Goal: Contribute content: Contribute content

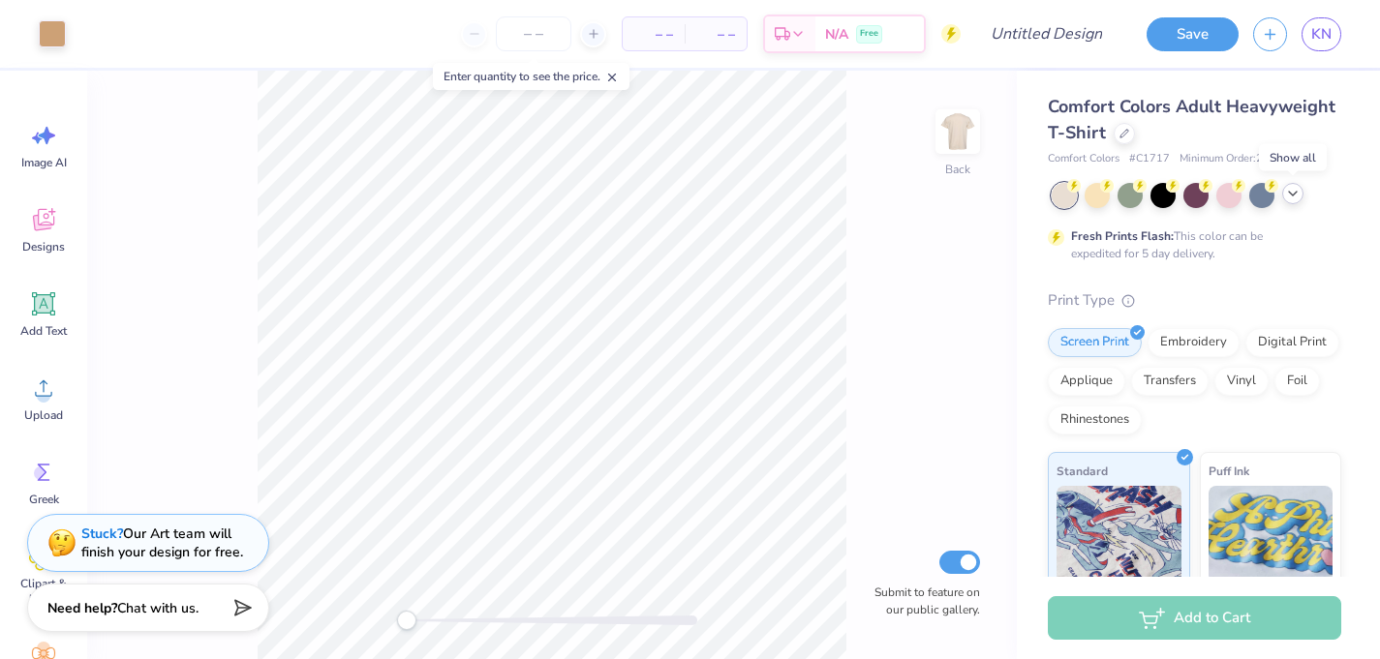
click at [1298, 196] on icon at bounding box center [1292, 193] width 15 height 15
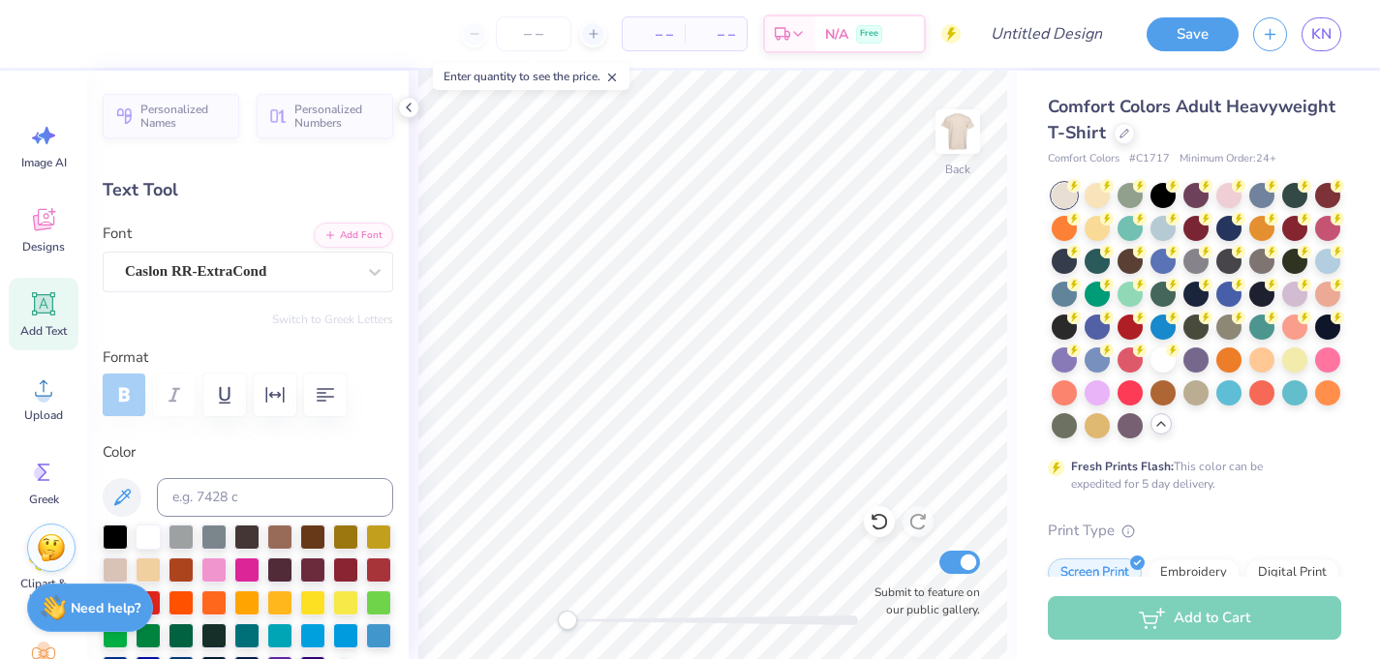
type textarea "FALL BALL"
type input "9.08"
type input "0.98"
type input "13.21"
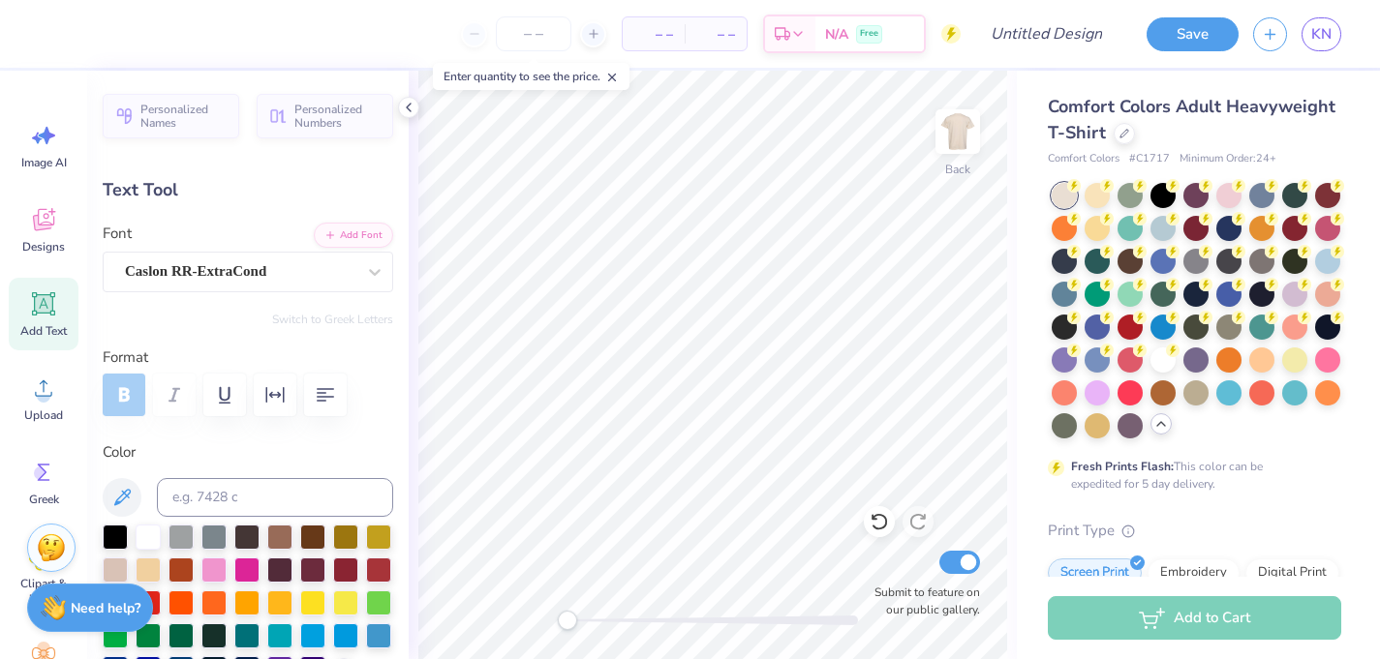
scroll to position [0, 0]
type textarea "PI PHI x DELT FORMAL 2025"
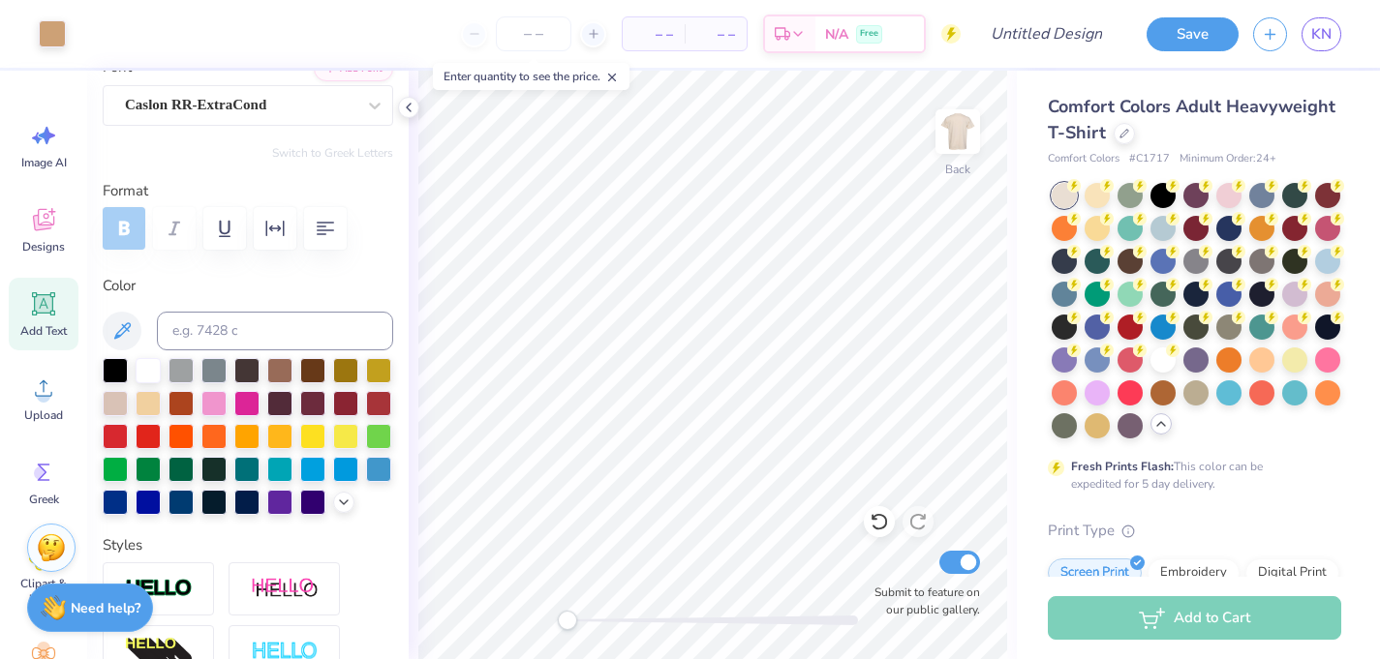
scroll to position [168, 0]
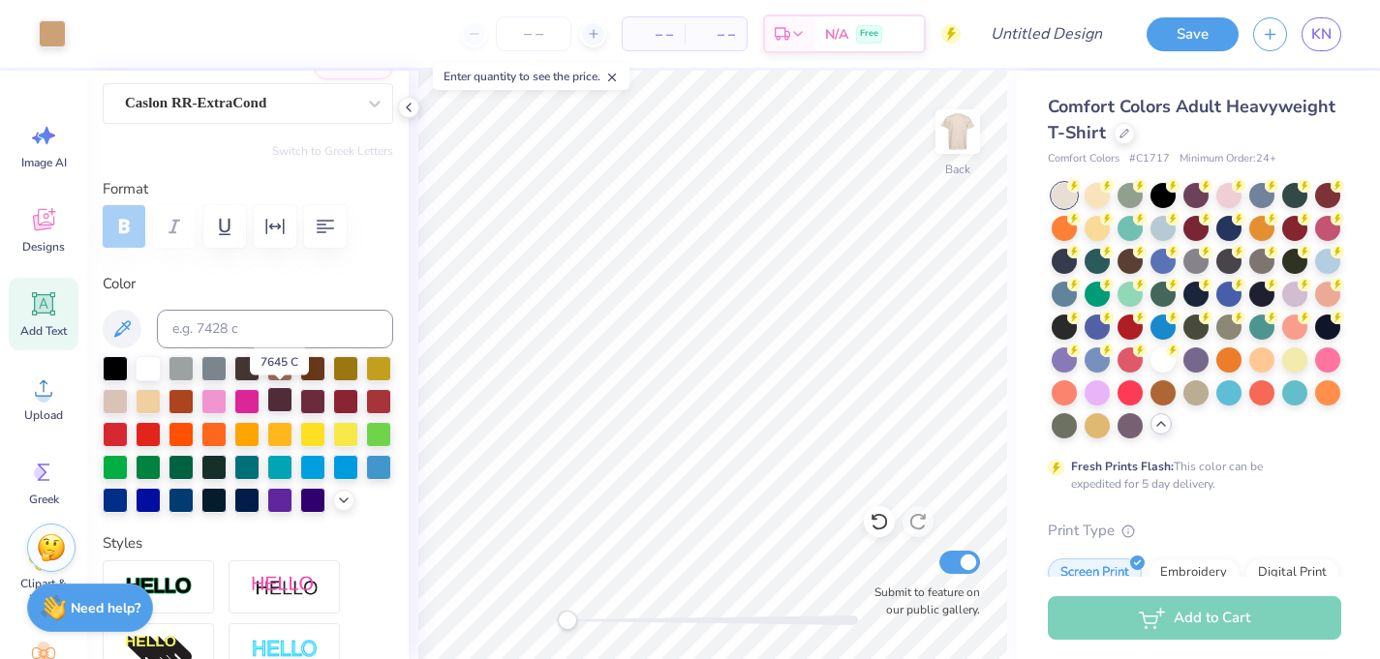
click at [278, 405] on div at bounding box center [279, 399] width 25 height 25
click at [314, 374] on div at bounding box center [312, 366] width 25 height 25
type input "9.96"
type input "3.43"
type input "3.23"
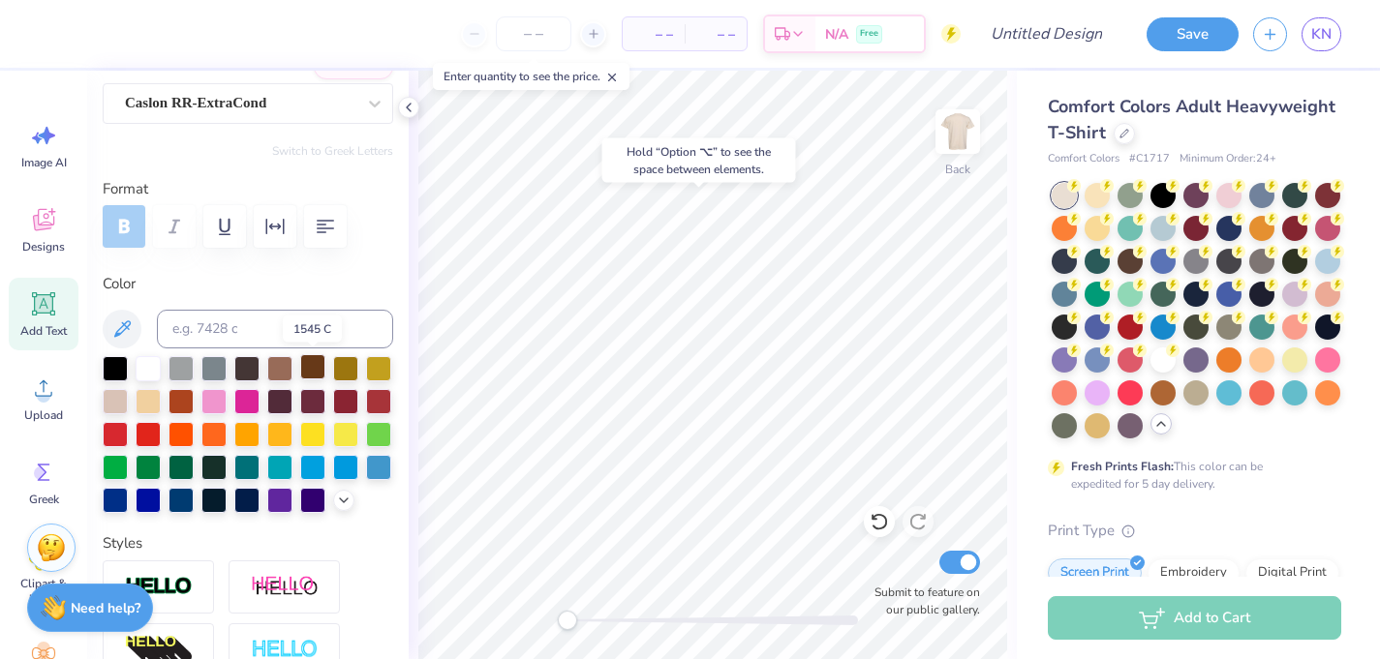
click at [306, 369] on div at bounding box center [312, 366] width 25 height 25
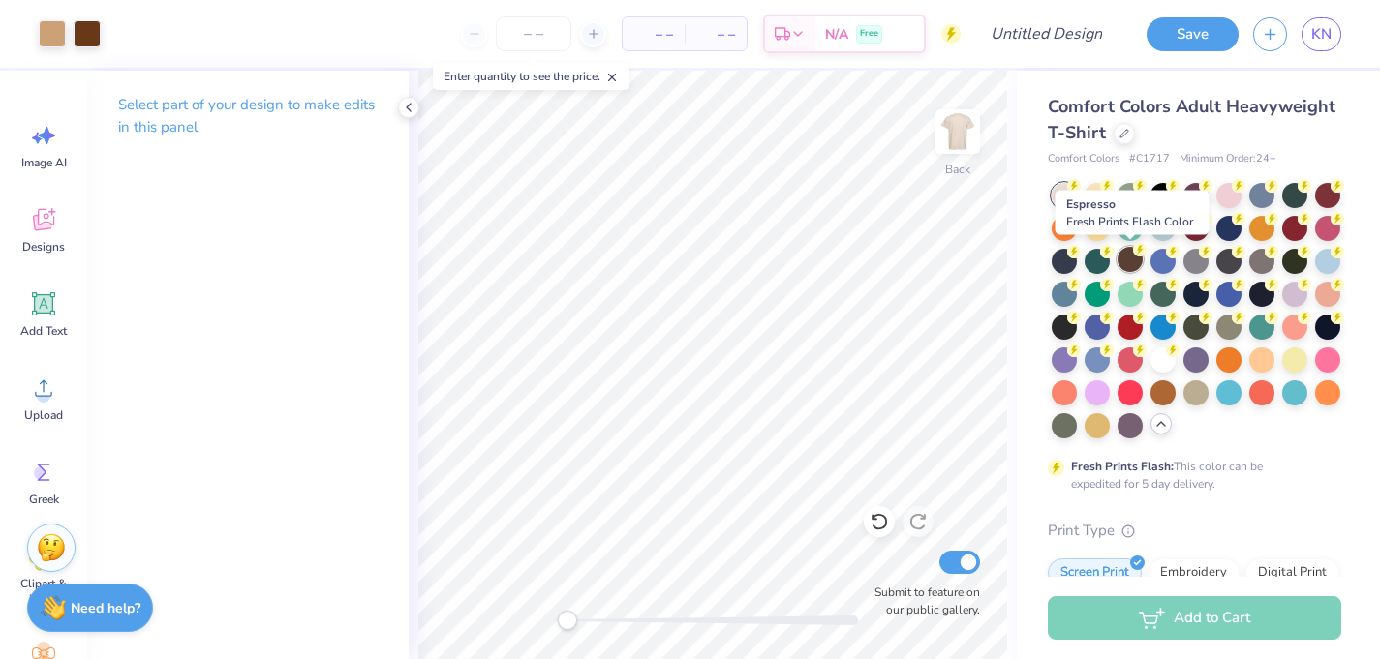
click at [1128, 259] on div at bounding box center [1129, 259] width 25 height 25
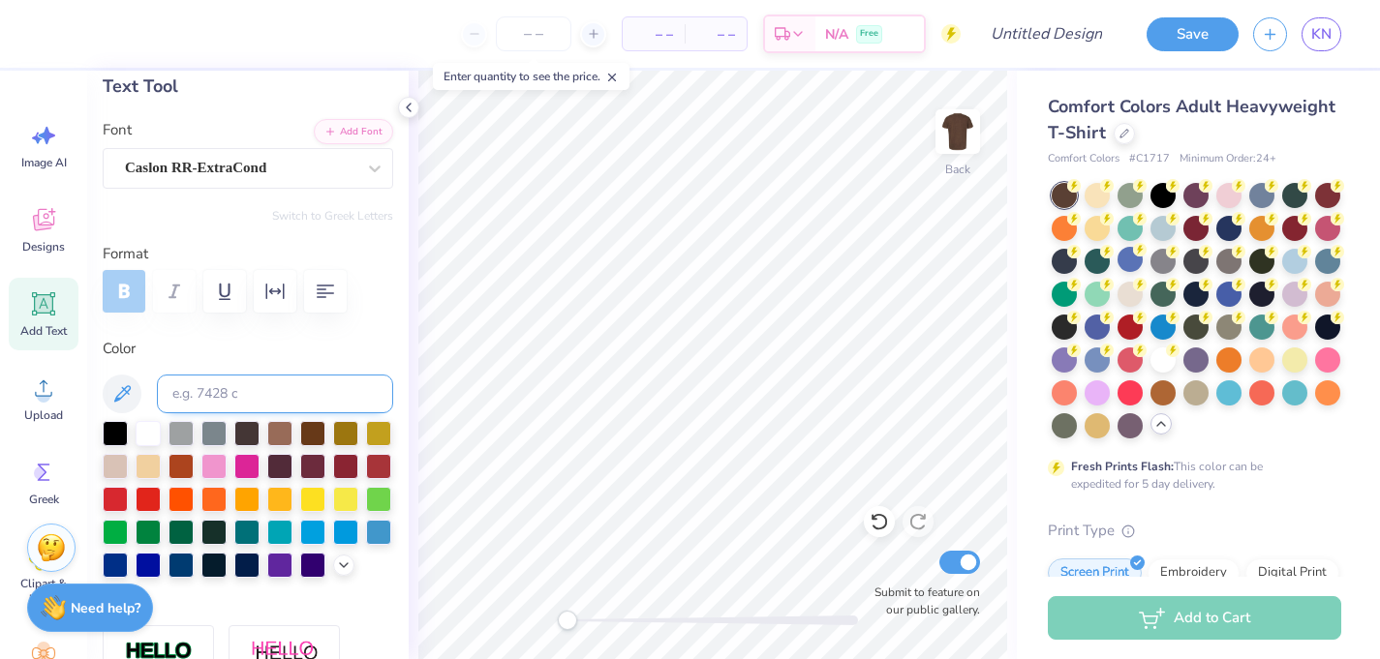
scroll to position [106, 0]
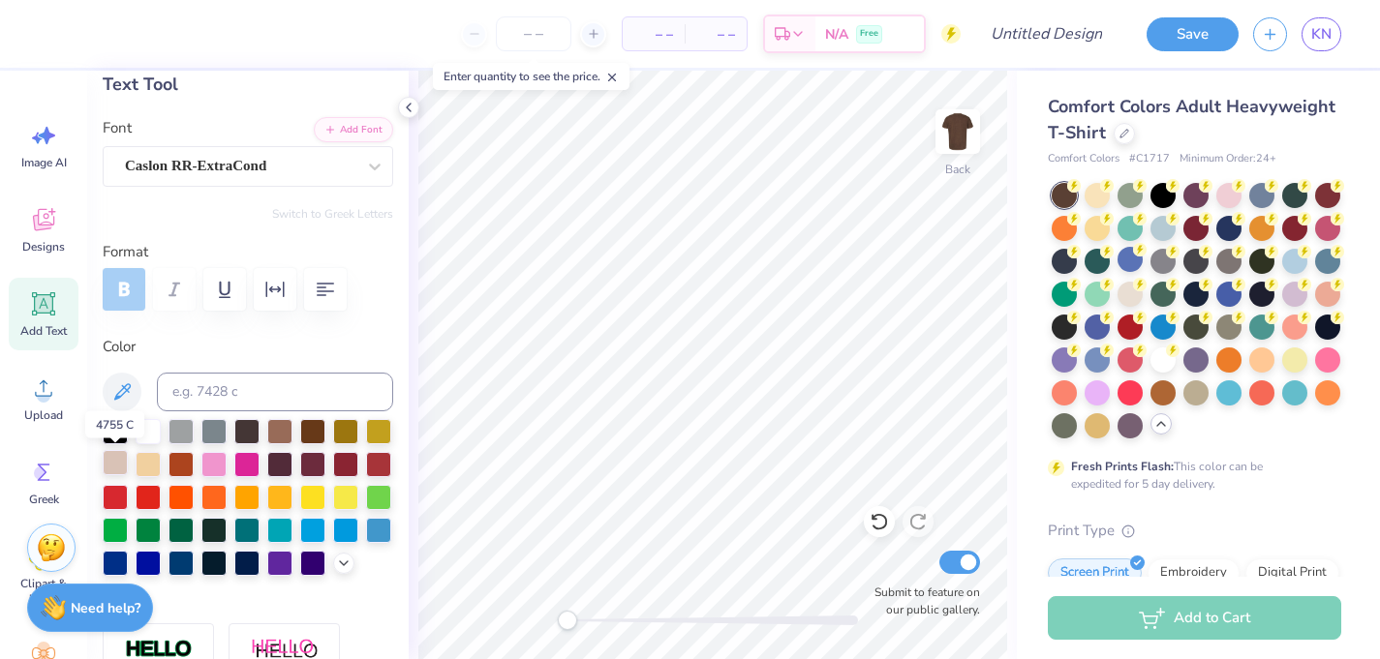
click at [115, 457] on div at bounding box center [115, 462] width 25 height 25
type input "9.93"
type input "0.96"
type input "13.28"
click at [108, 463] on div at bounding box center [115, 462] width 25 height 25
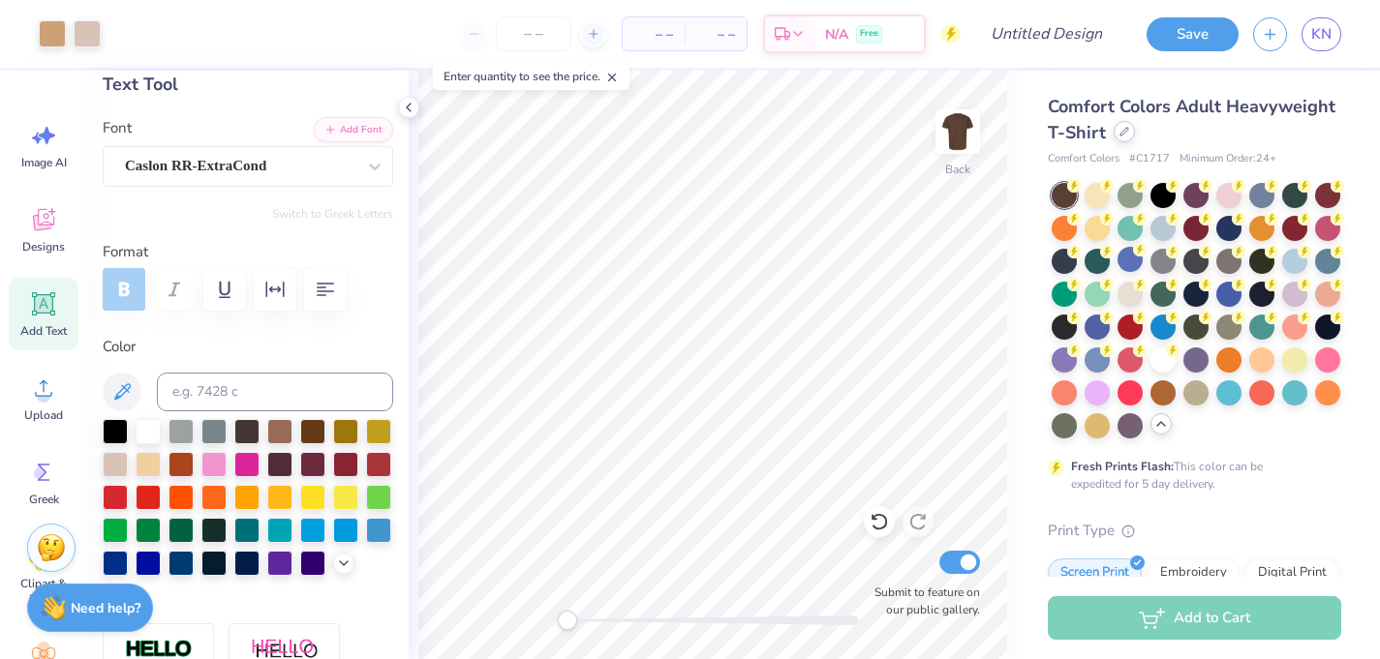
click at [1120, 130] on icon at bounding box center [1124, 132] width 10 height 10
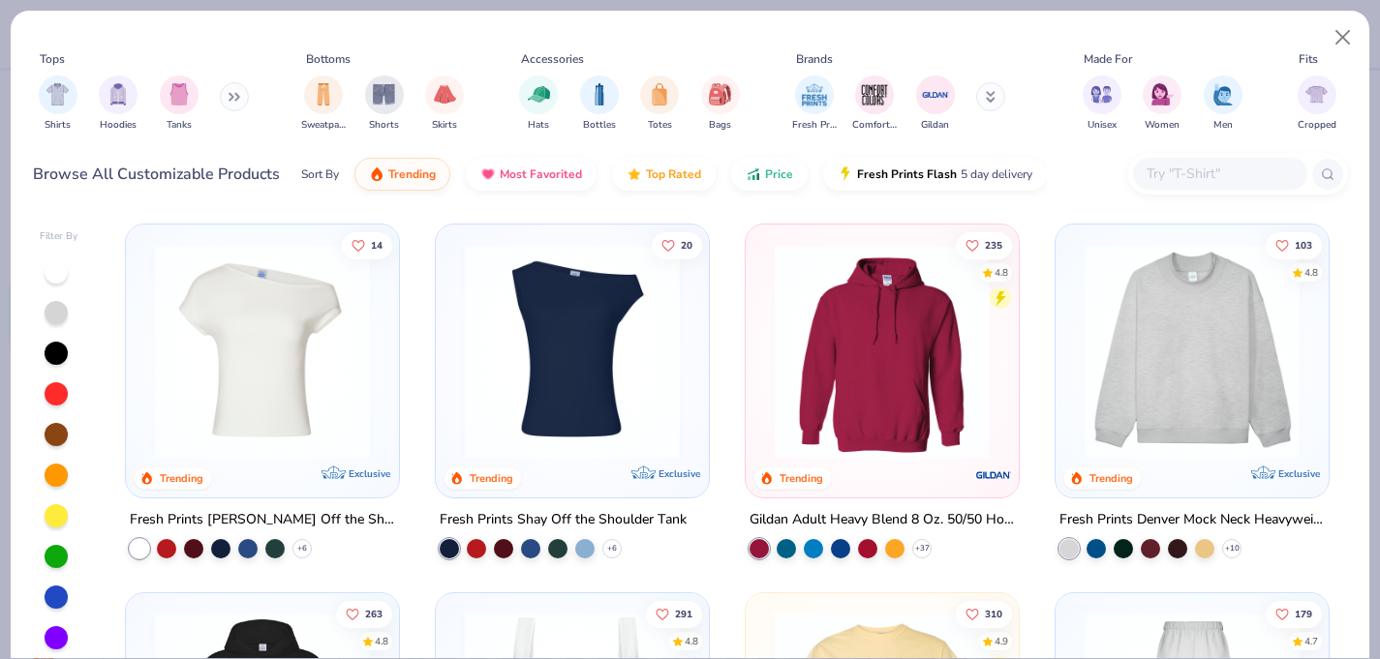
click at [232, 94] on icon at bounding box center [230, 97] width 3 height 7
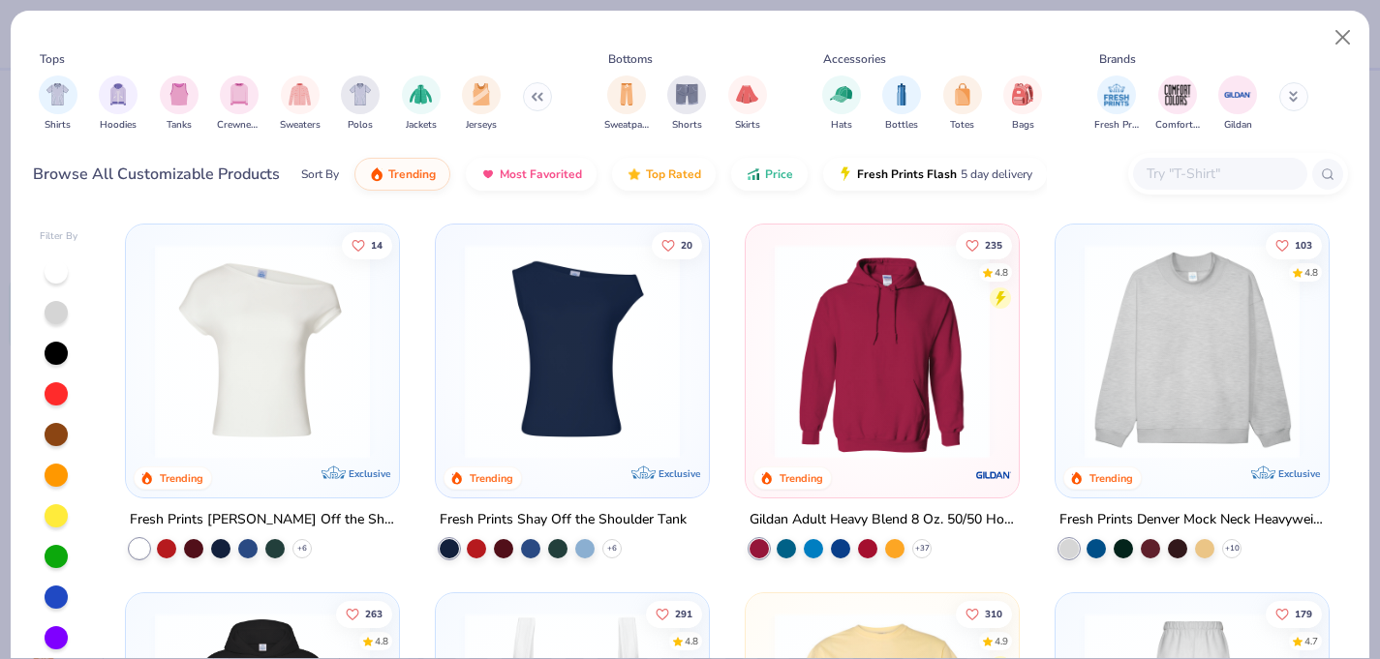
click at [233, 93] on img "filter for Crewnecks" at bounding box center [239, 94] width 21 height 22
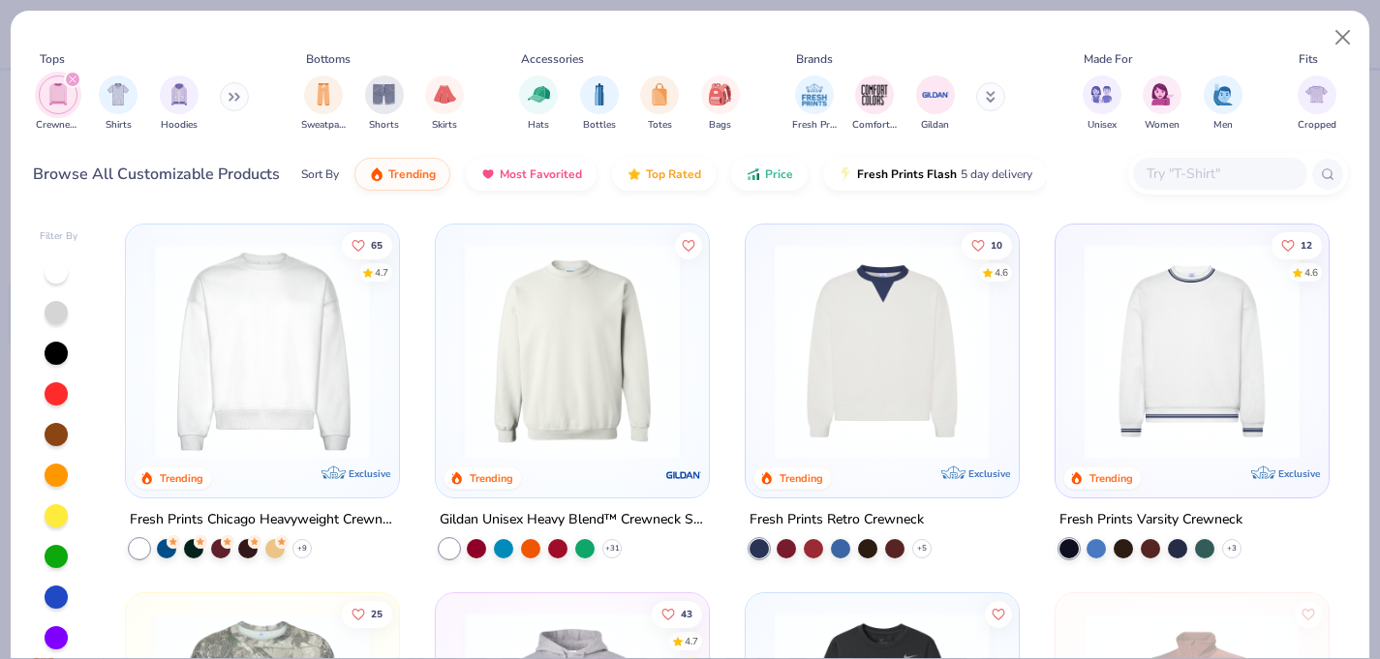
click at [614, 368] on img at bounding box center [572, 351] width 234 height 215
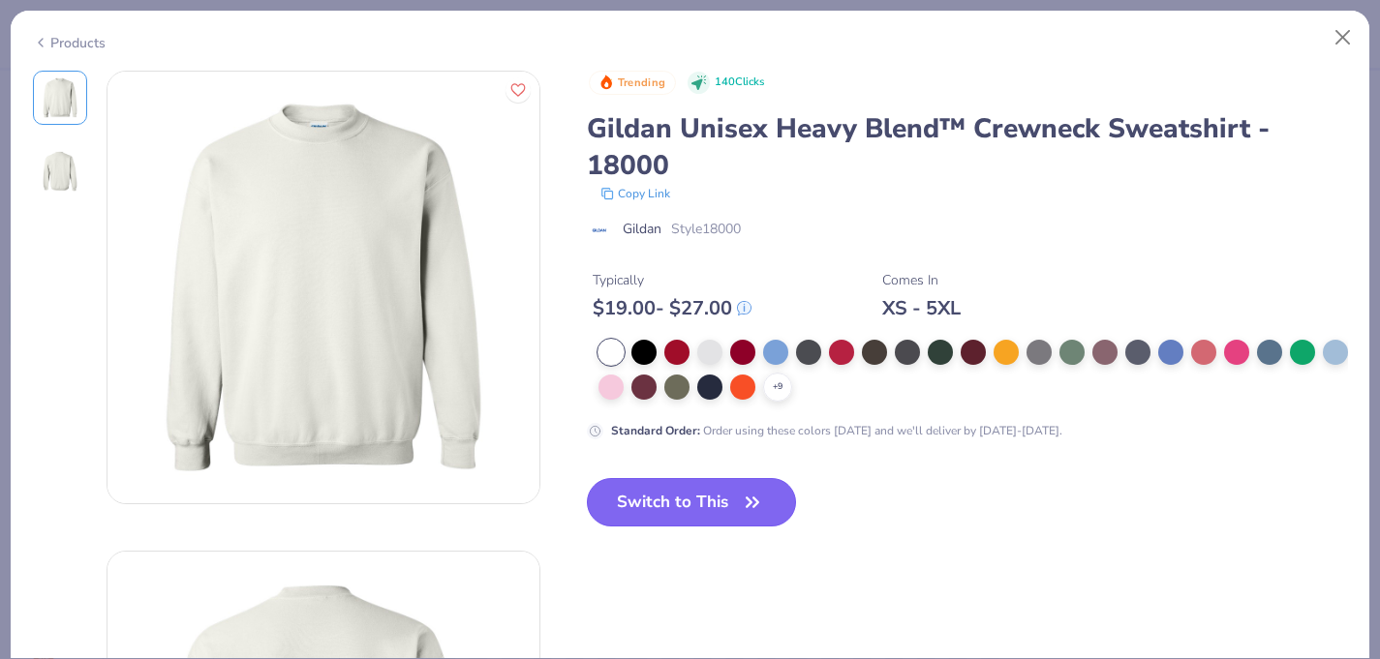
click at [670, 494] on button "Switch to This" at bounding box center [692, 502] width 210 height 48
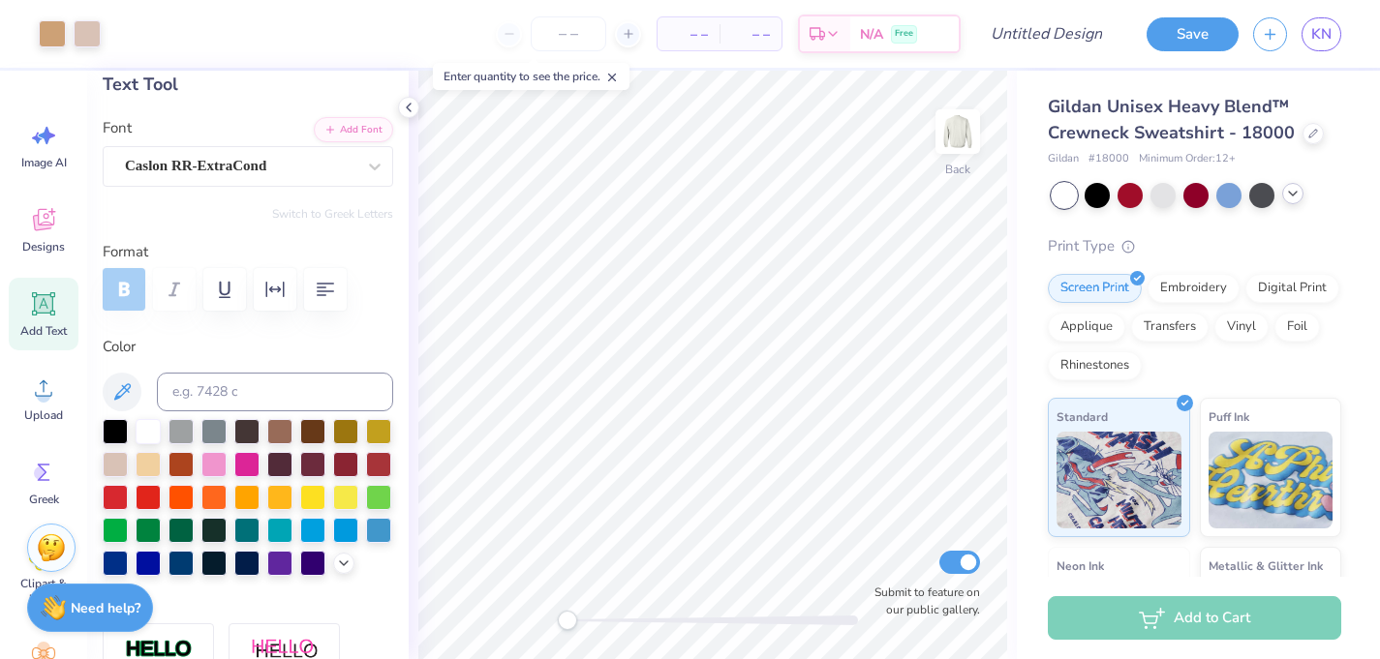
click at [1302, 196] on div at bounding box center [1197, 195] width 290 height 25
click at [1295, 193] on polyline at bounding box center [1293, 194] width 8 height 4
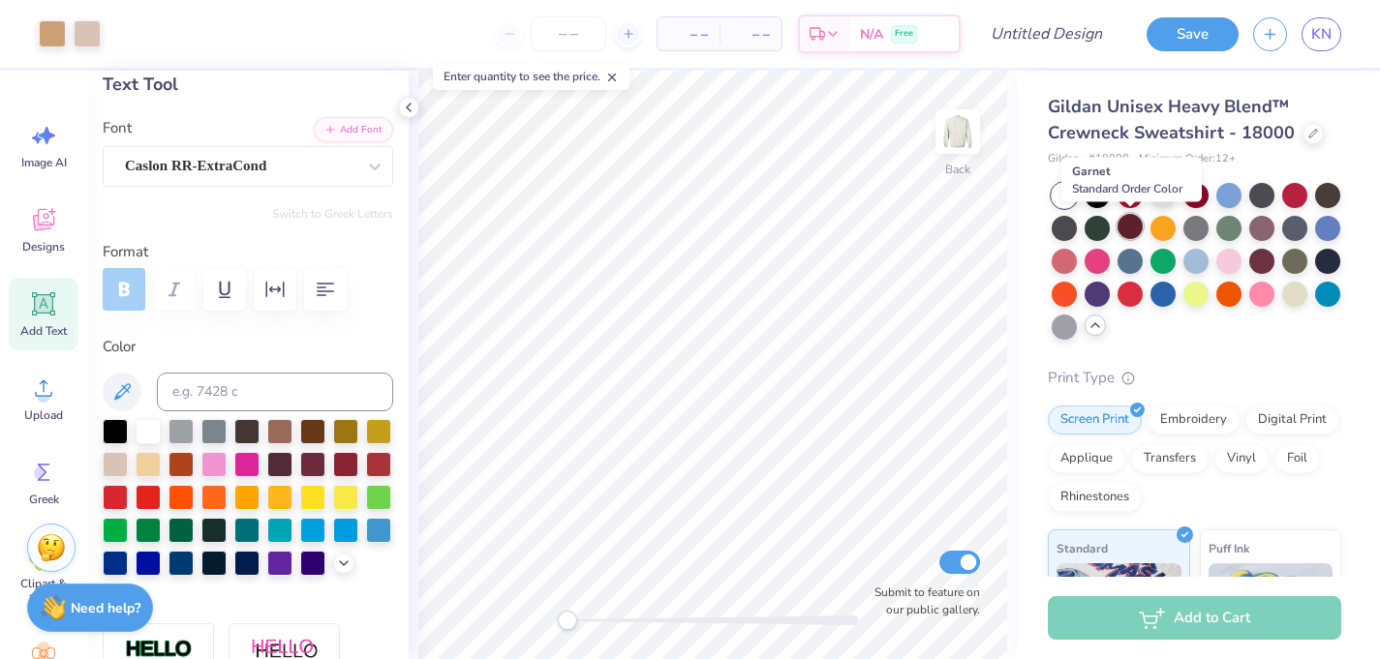
click at [1130, 227] on div at bounding box center [1129, 226] width 25 height 25
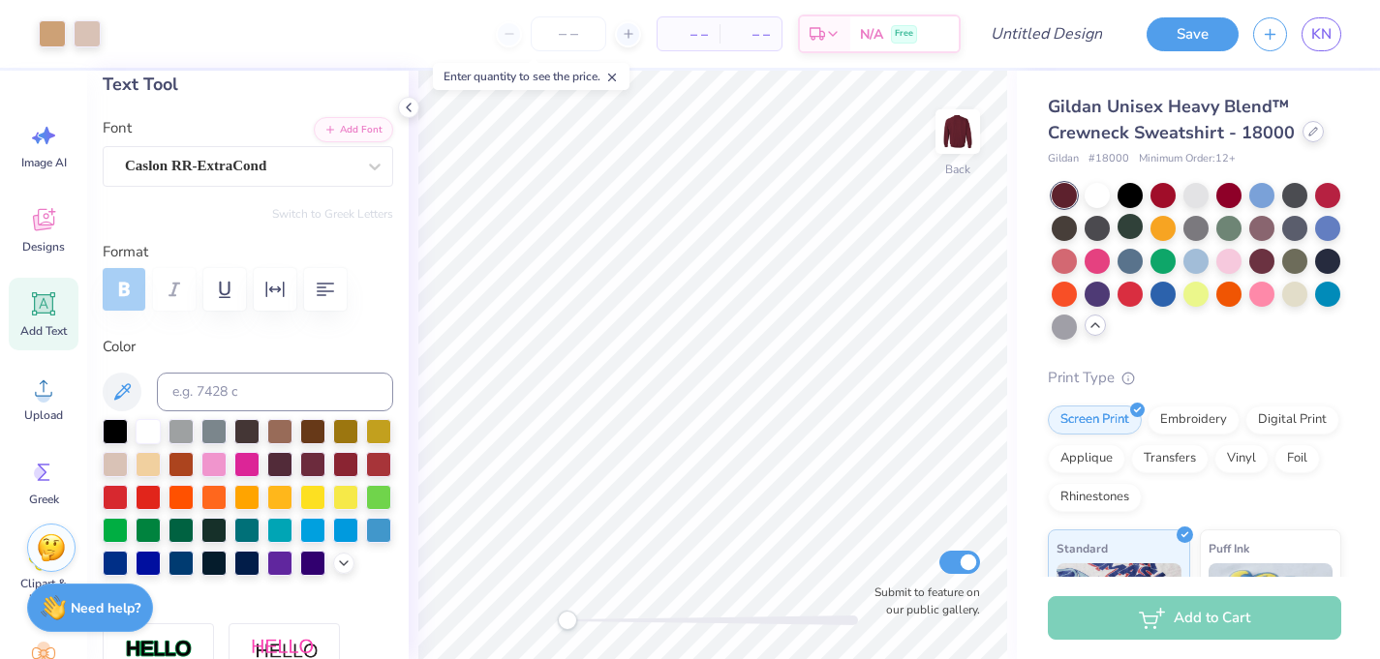
click at [1308, 132] on icon at bounding box center [1313, 132] width 10 height 10
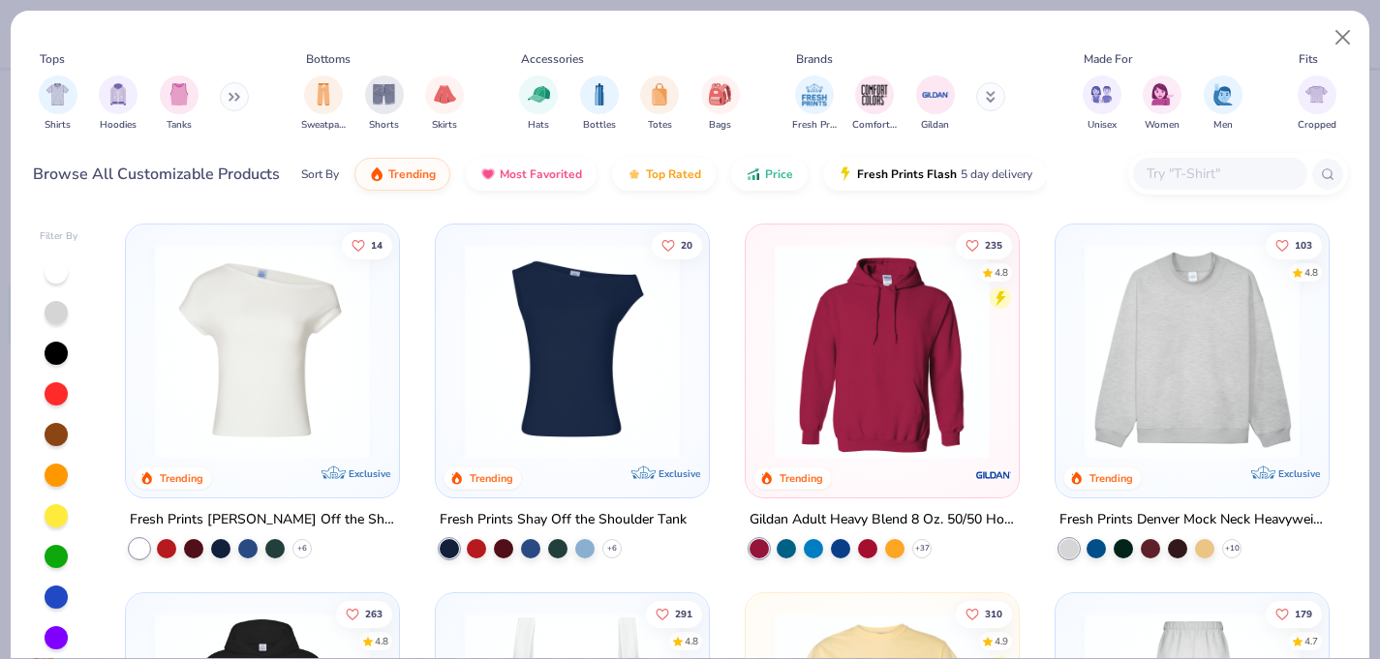
click at [234, 115] on div "Shirts Hoodies Tanks" at bounding box center [144, 104] width 223 height 72
click at [232, 94] on icon at bounding box center [230, 97] width 3 height 7
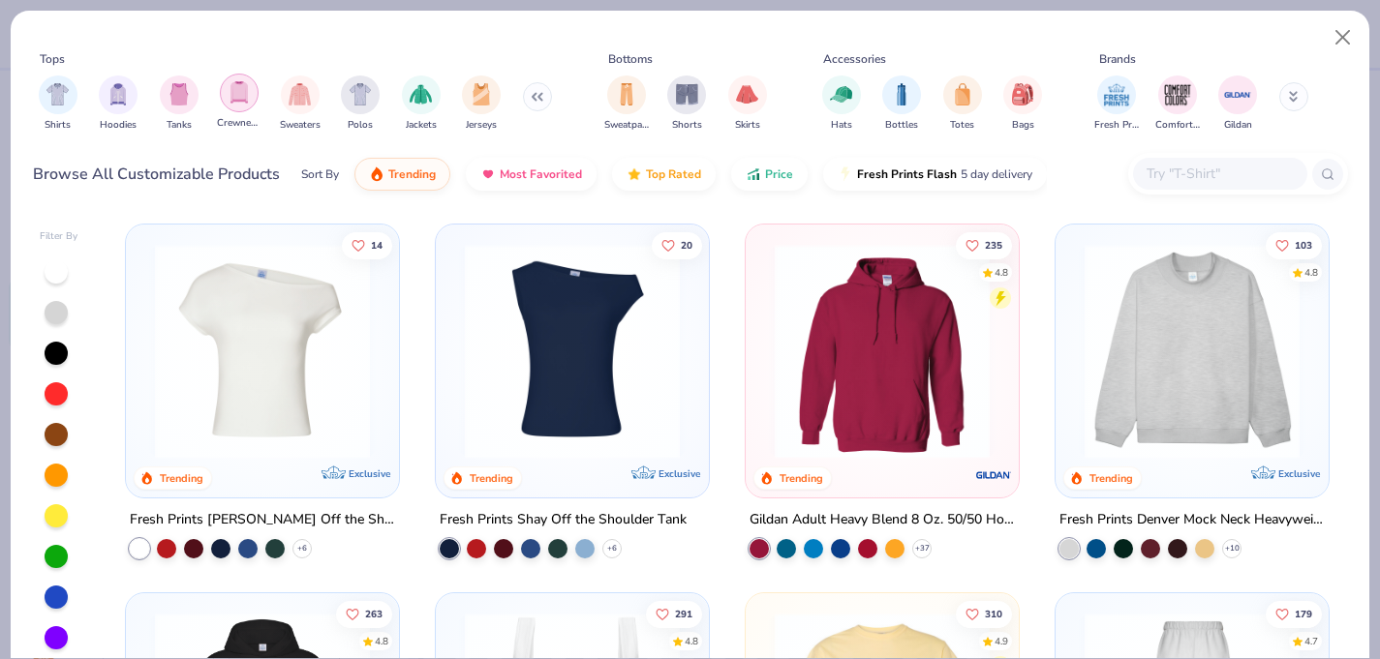
click at [232, 107] on div "filter for Crewnecks" at bounding box center [239, 93] width 39 height 39
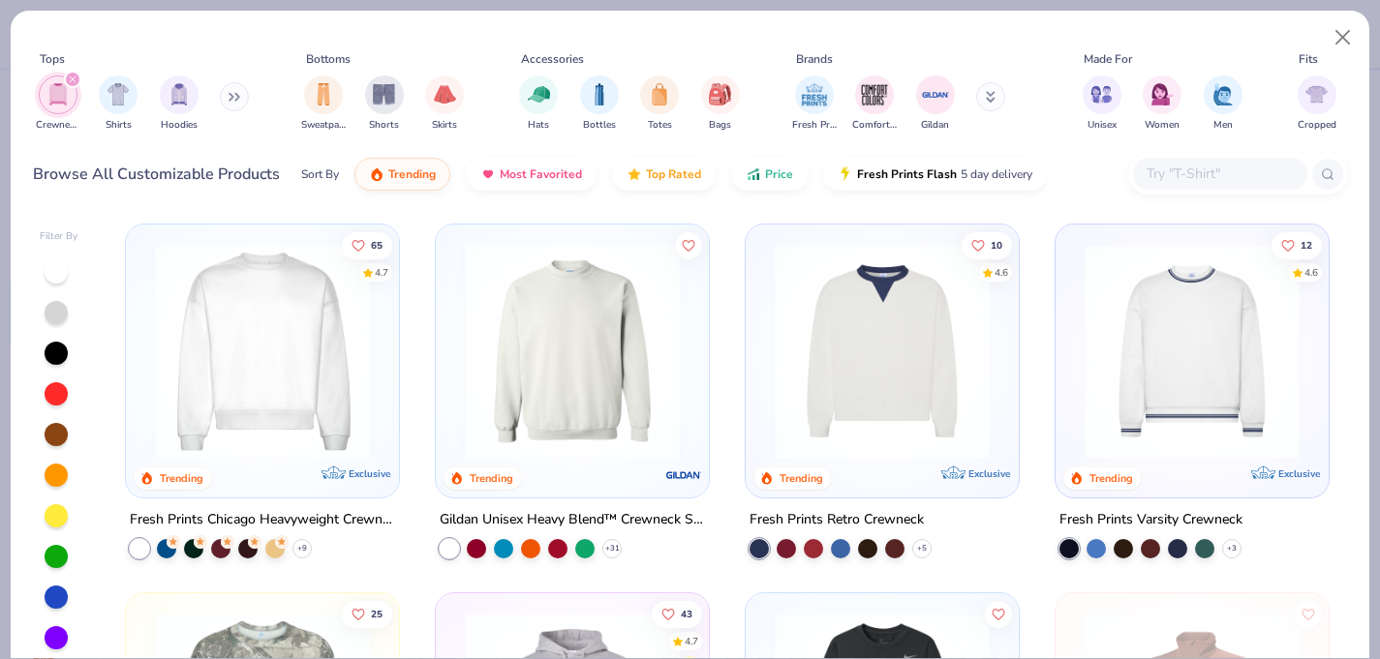
click at [351, 418] on img at bounding box center [262, 351] width 234 height 215
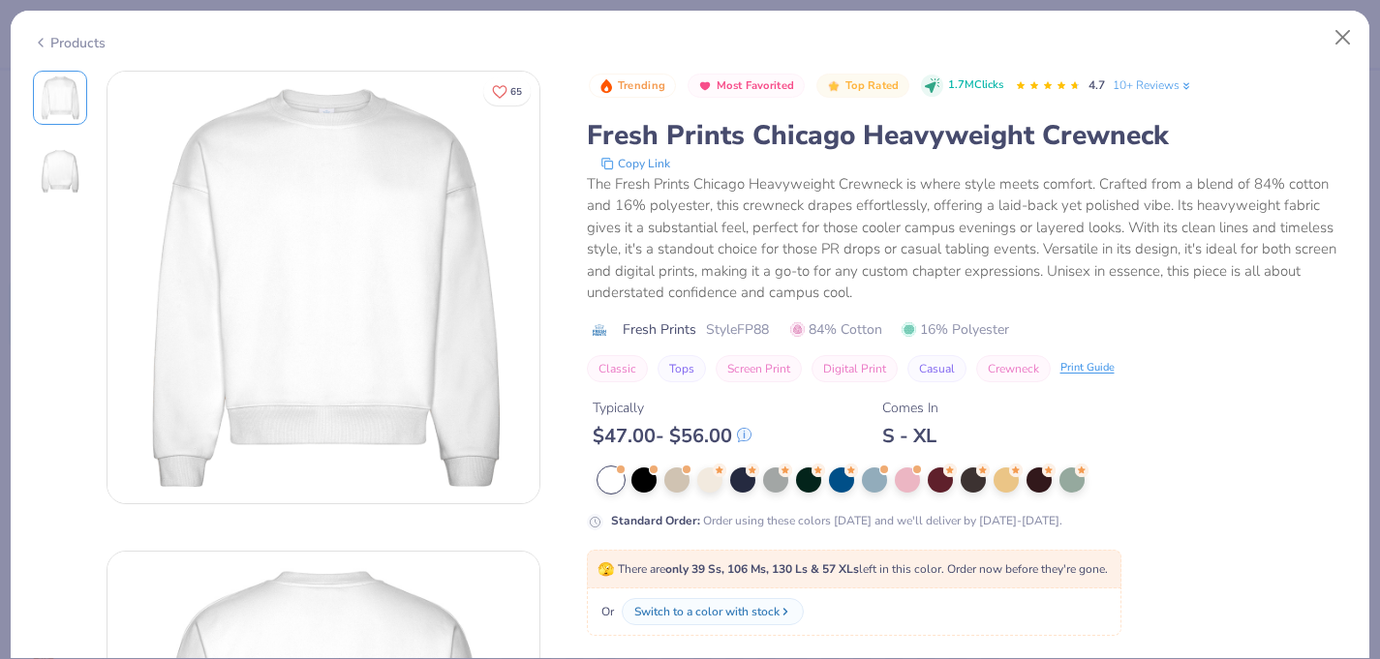
scroll to position [84, 0]
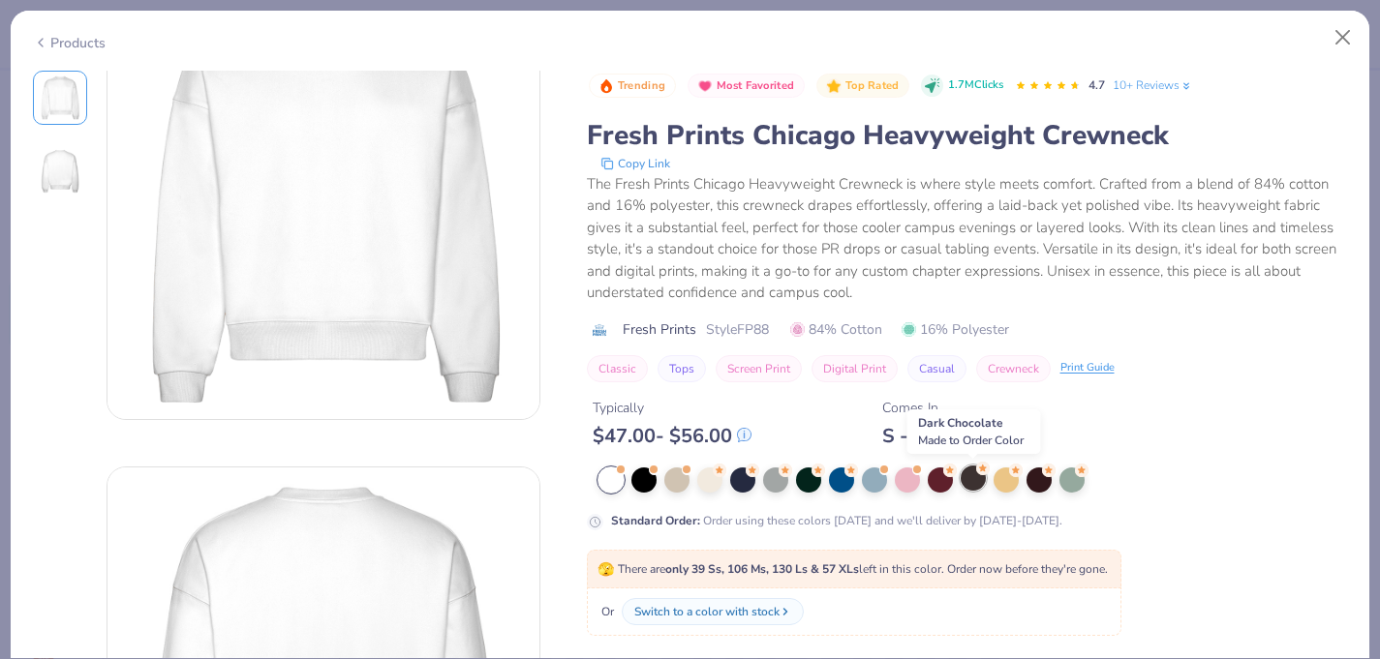
click at [972, 475] on div at bounding box center [973, 478] width 25 height 25
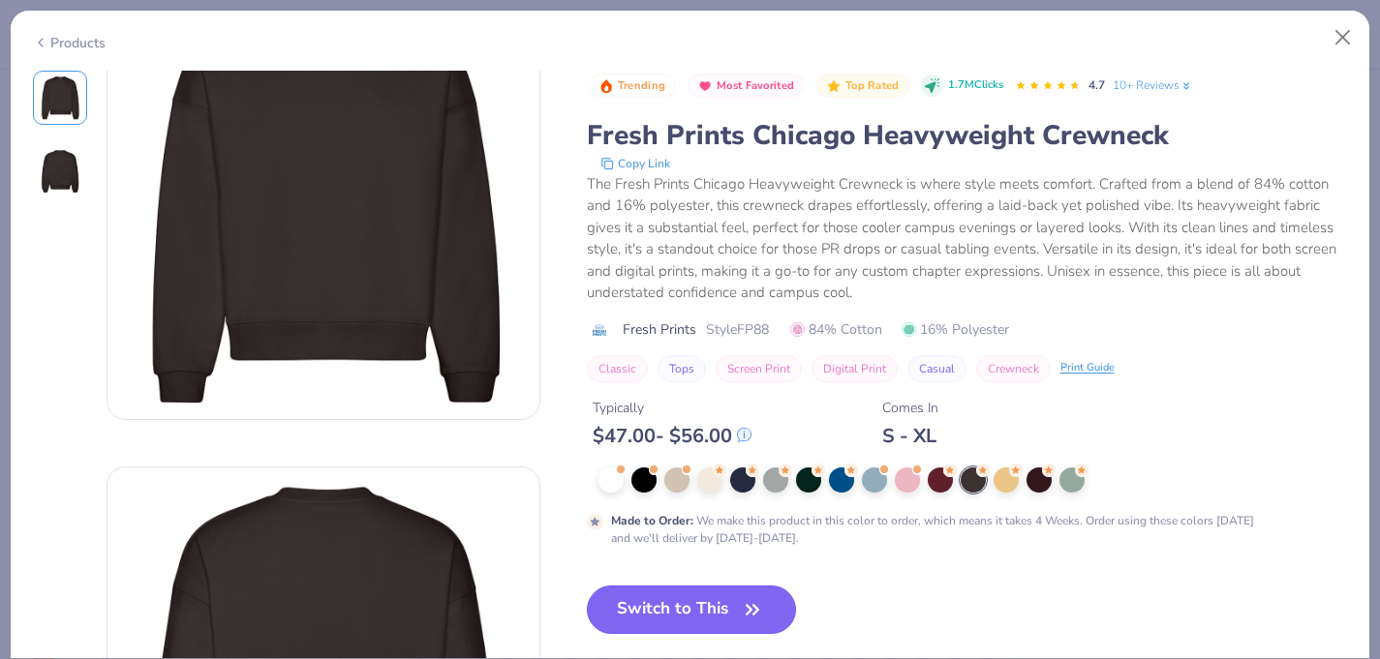
click at [765, 600] on icon "button" at bounding box center [752, 609] width 27 height 27
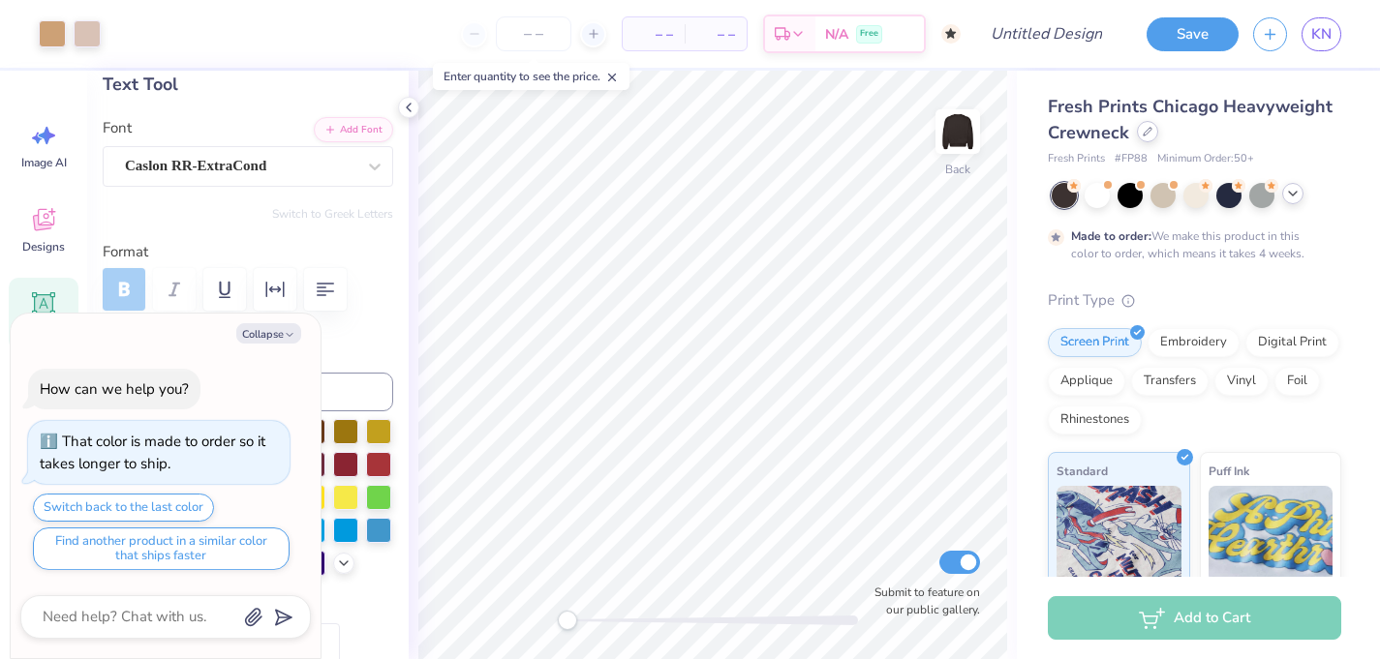
click at [1148, 136] on icon at bounding box center [1148, 132] width 10 height 10
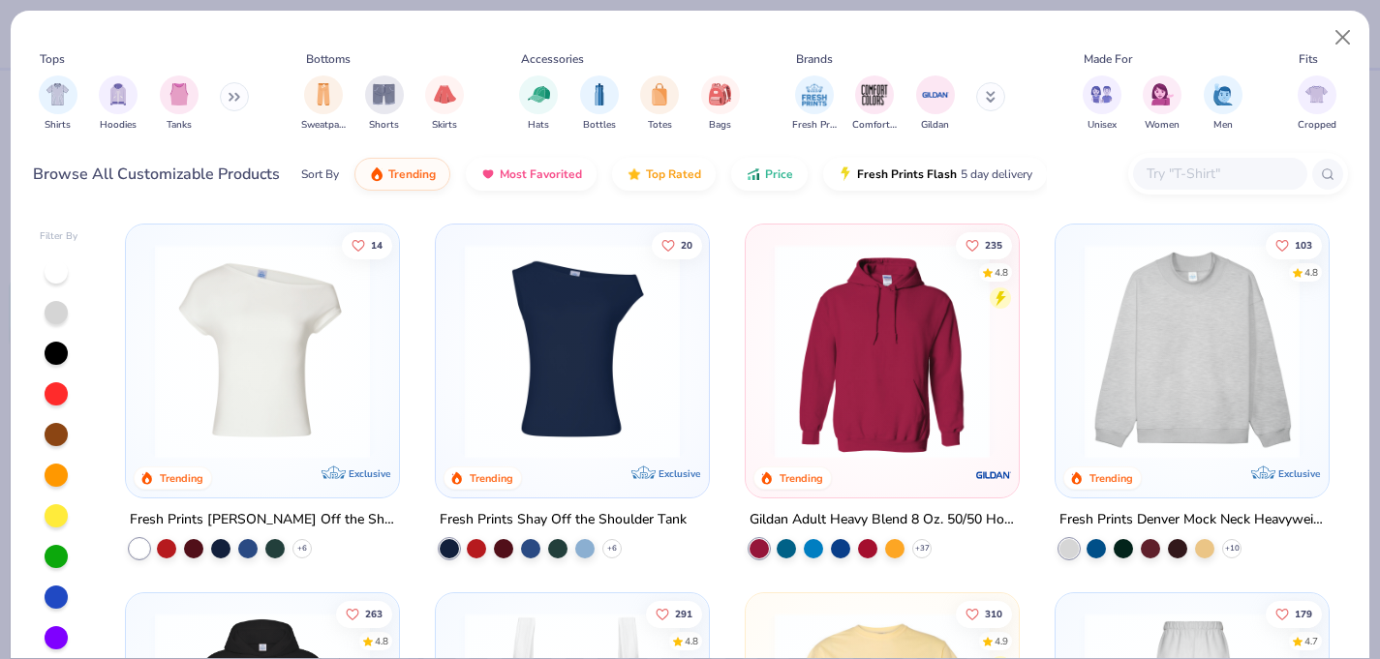
click at [237, 102] on button at bounding box center [234, 96] width 29 height 29
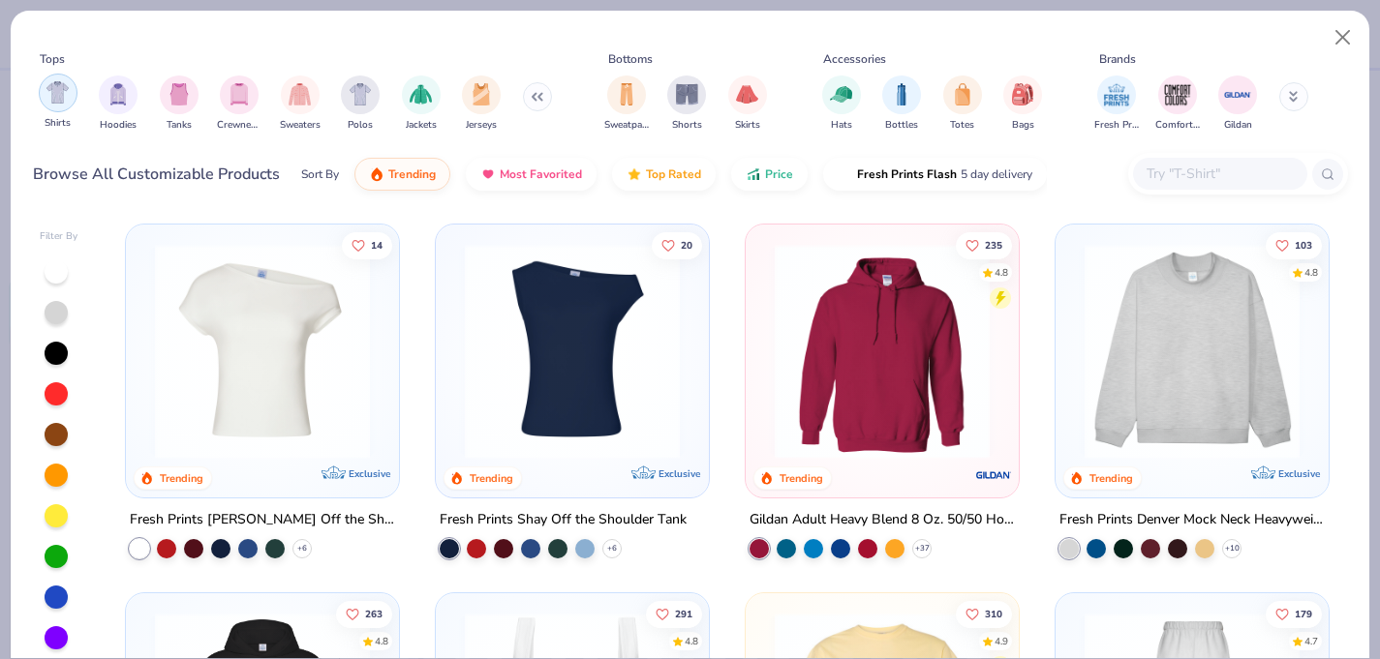
click at [61, 89] on img "filter for Shirts" at bounding box center [57, 92] width 22 height 22
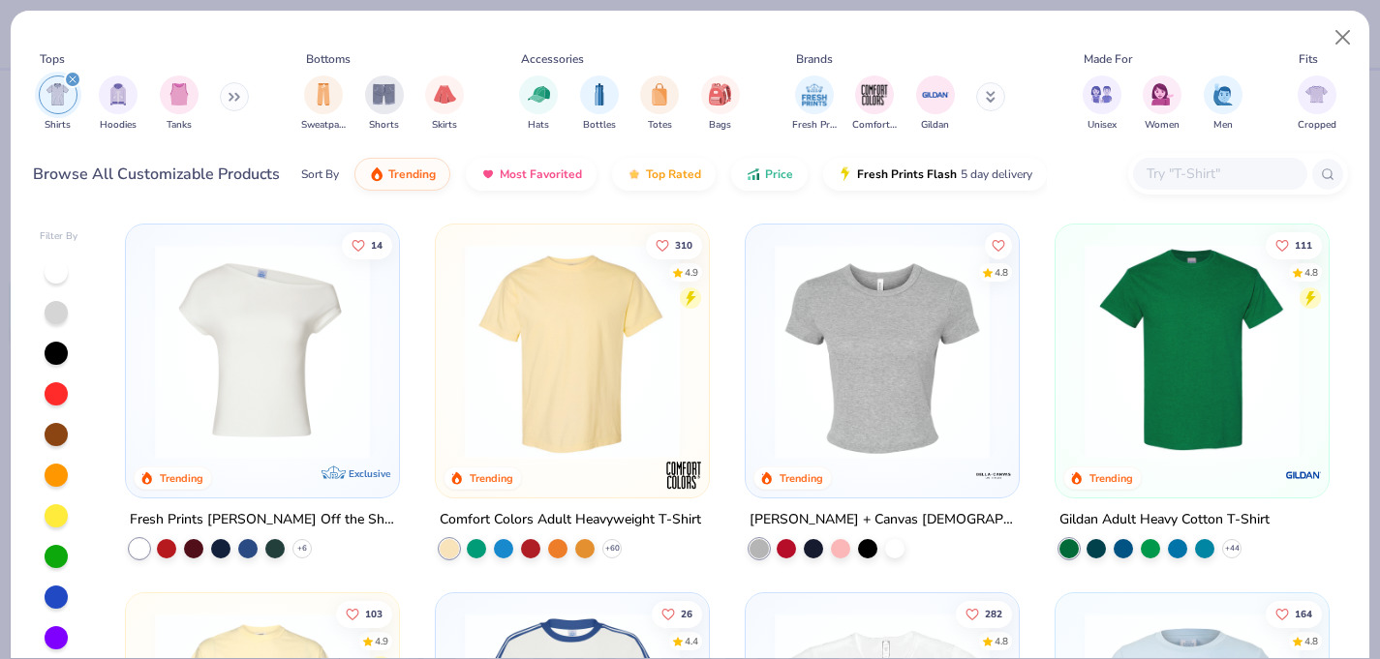
click at [507, 414] on img at bounding box center [572, 351] width 234 height 215
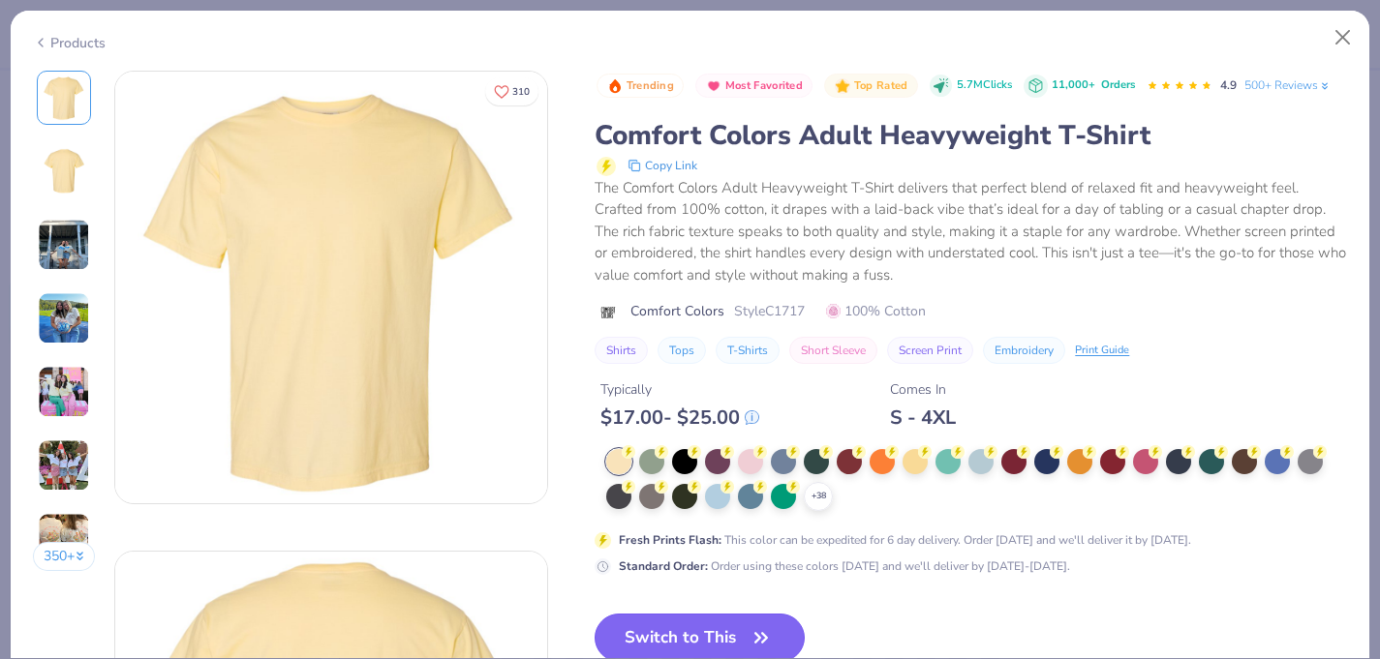
click at [724, 632] on button "Switch to This" at bounding box center [700, 638] width 210 height 48
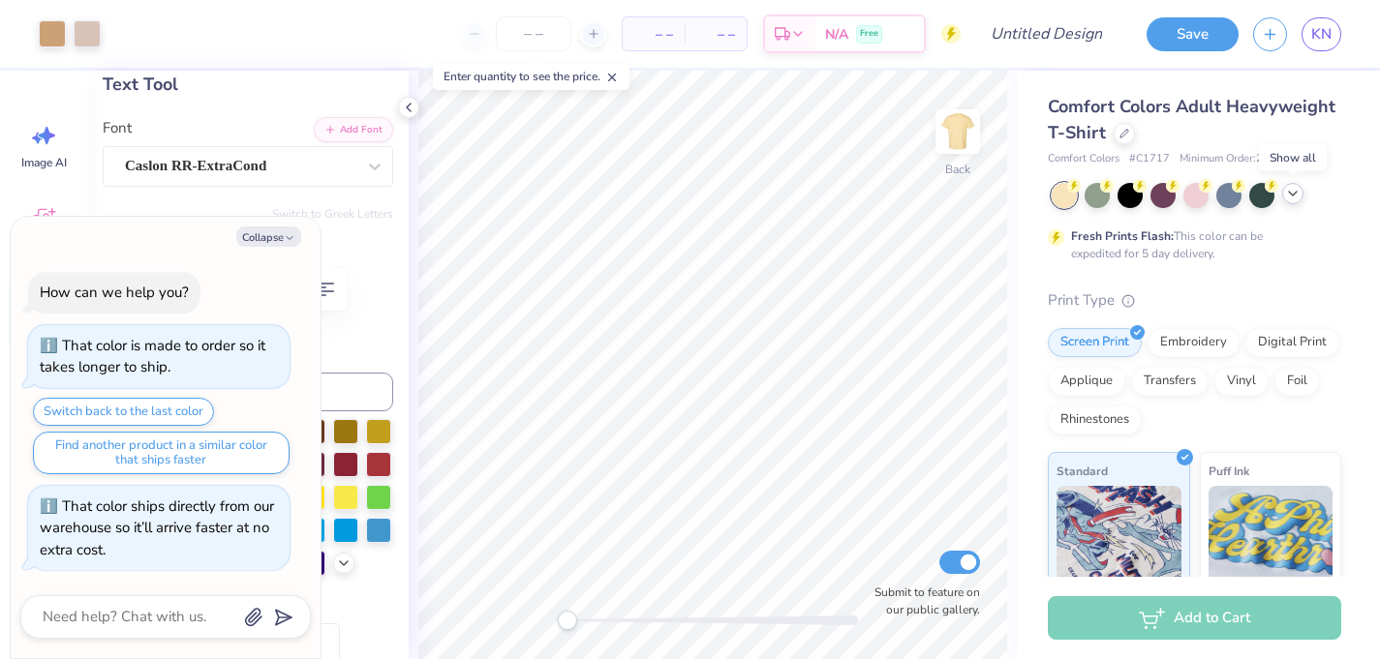
click at [1289, 193] on icon at bounding box center [1292, 193] width 15 height 15
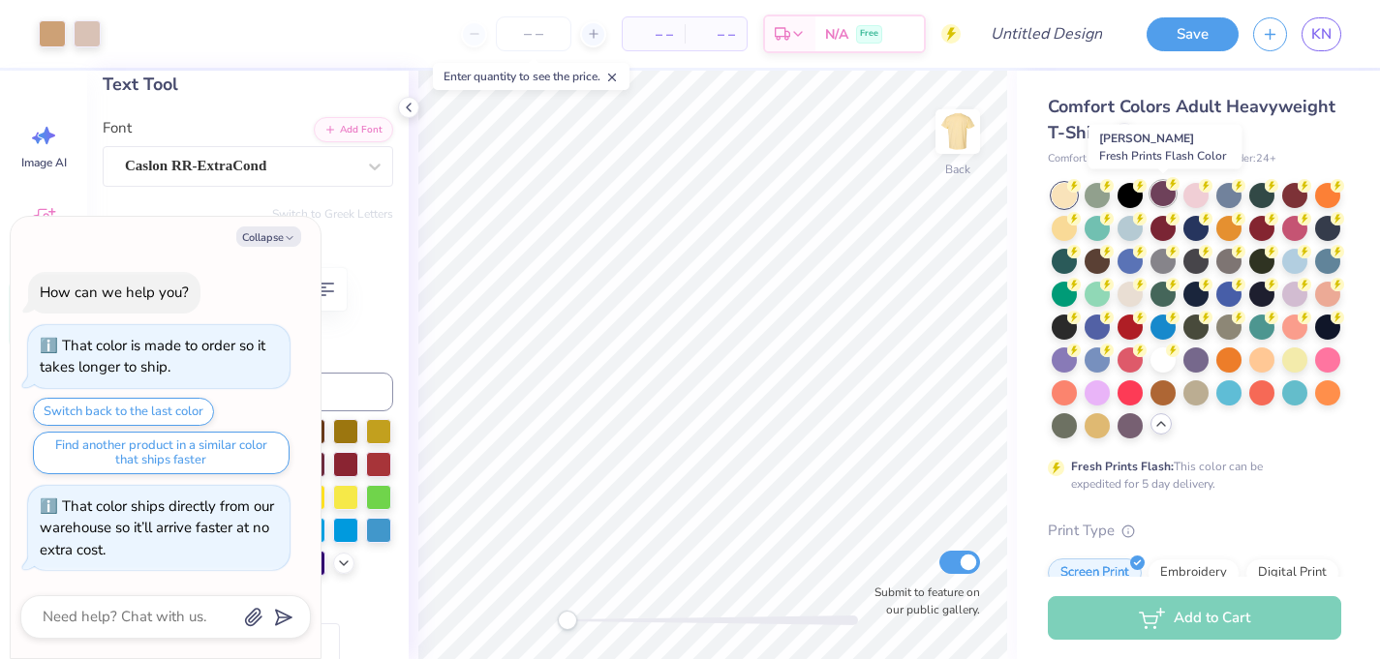
click at [1167, 189] on icon at bounding box center [1173, 184] width 14 height 14
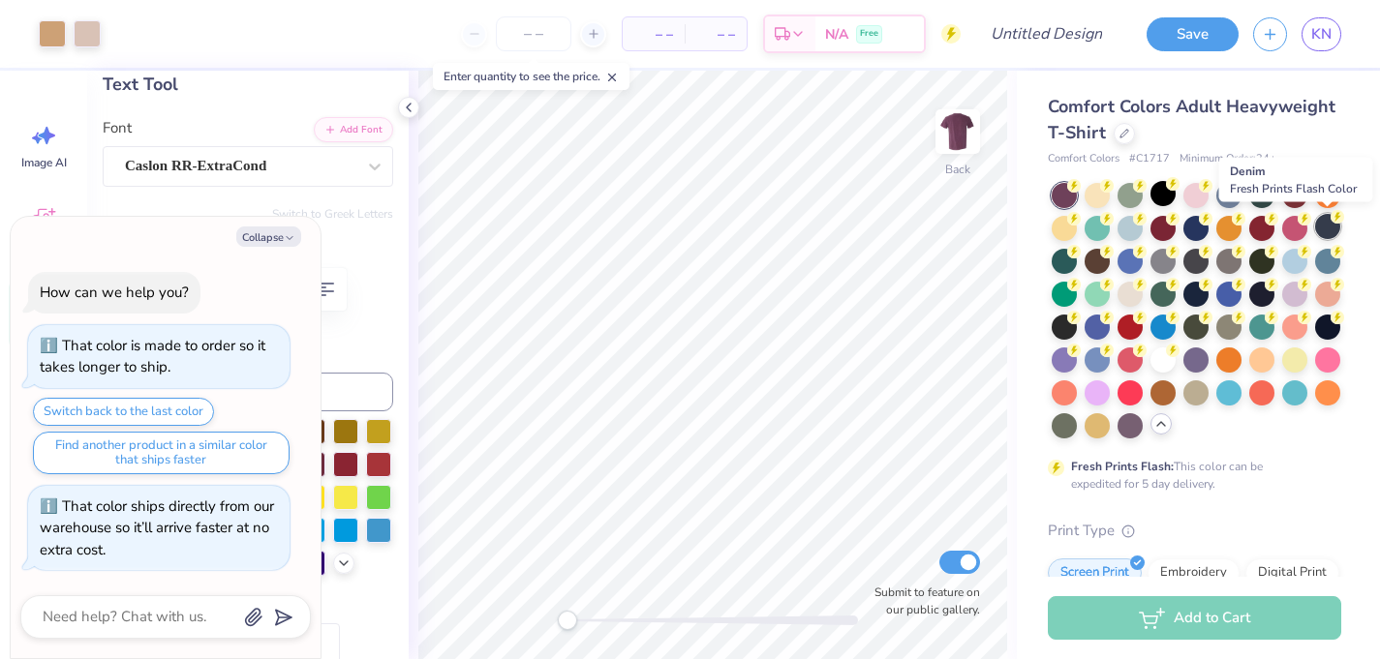
click at [1329, 229] on div at bounding box center [1327, 226] width 25 height 25
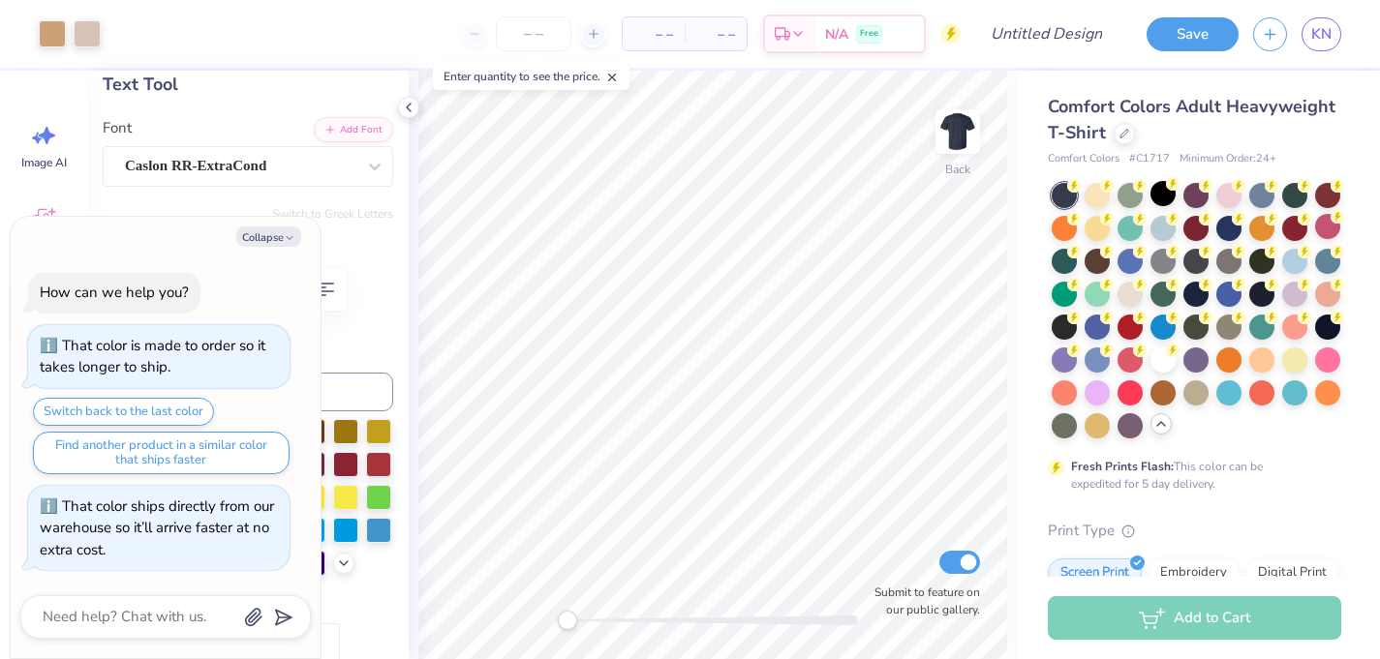
type textarea "x"
type input "9.96"
type input "3.43"
type input "3.29"
click at [283, 234] on button "Collapse" at bounding box center [268, 237] width 65 height 20
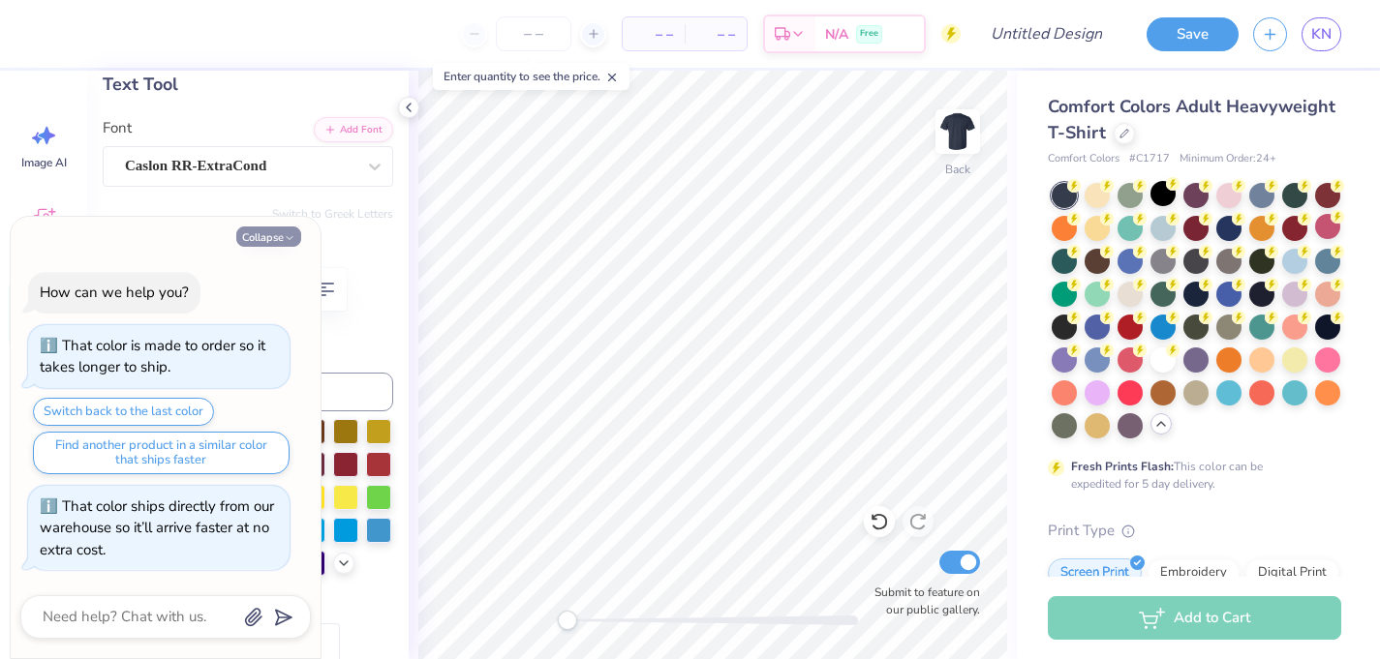
type textarea "x"
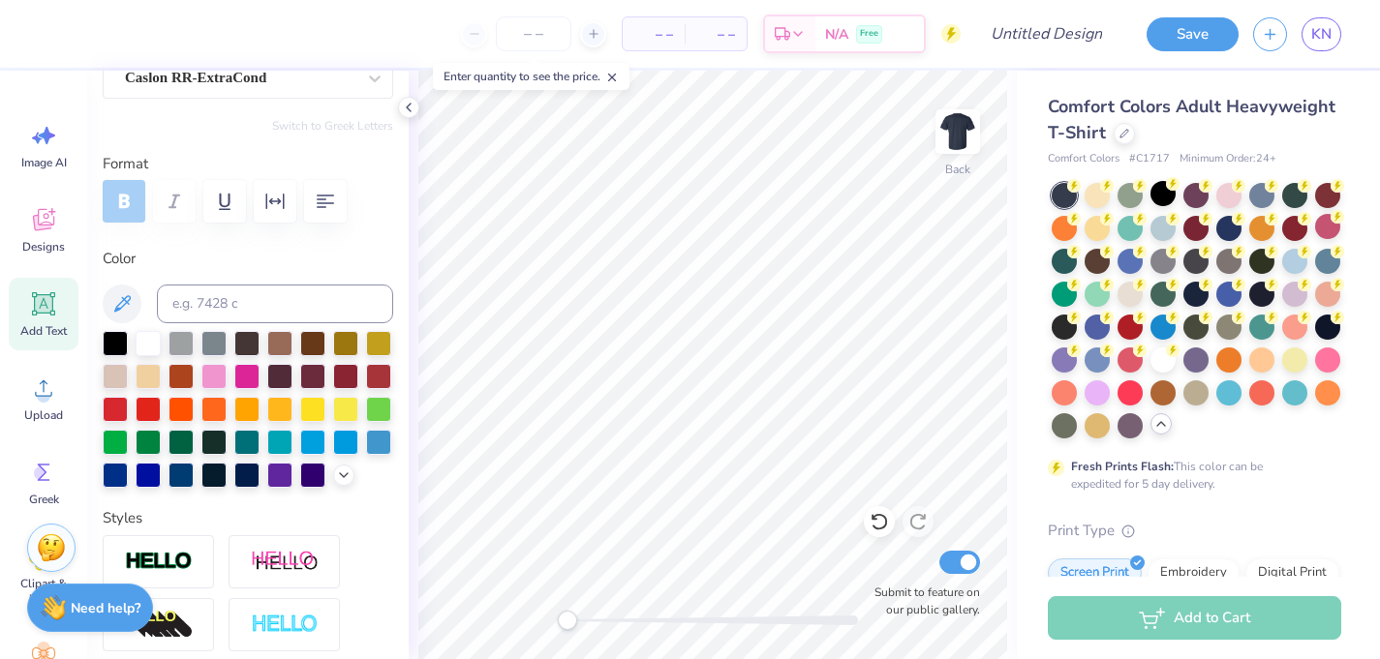
scroll to position [0, 1]
click at [147, 342] on div at bounding box center [148, 341] width 25 height 25
type input "9.93"
type input "0.96"
type input "13.28"
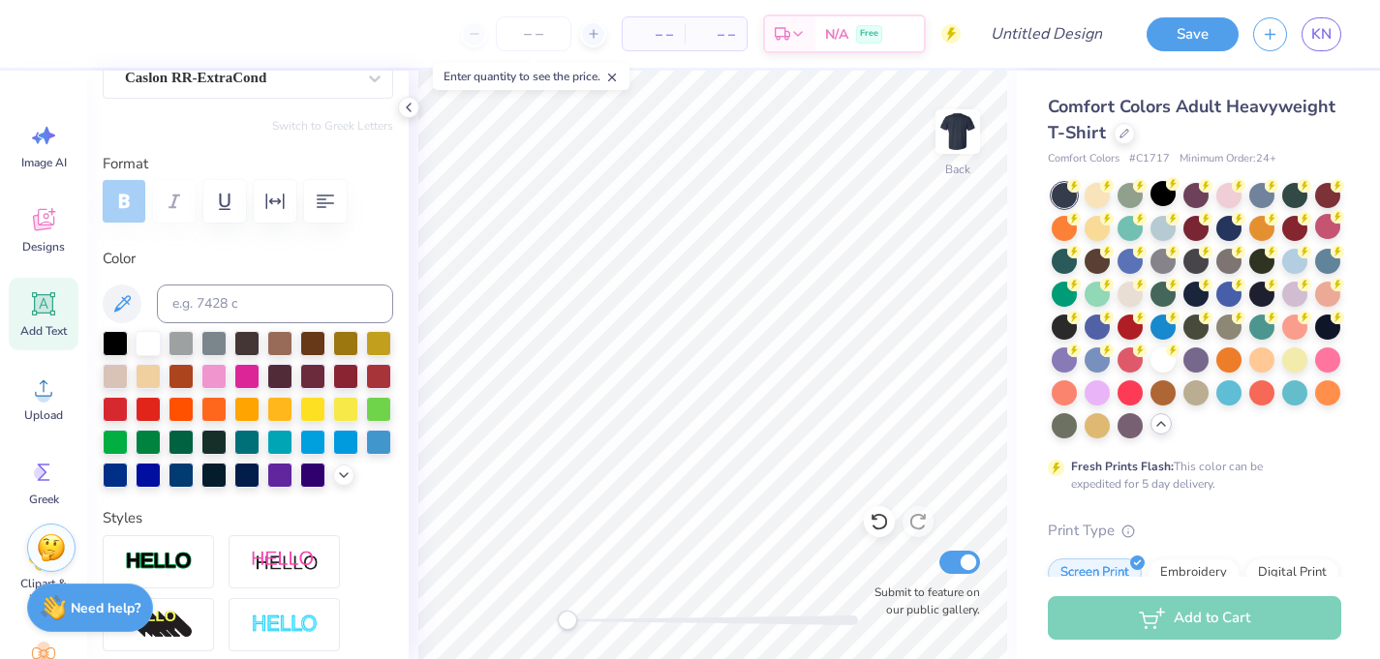
type input "9.96"
type input "3.43"
type input "3.29"
click at [118, 367] on div at bounding box center [115, 374] width 25 height 25
click at [1167, 389] on div at bounding box center [1162, 391] width 25 height 25
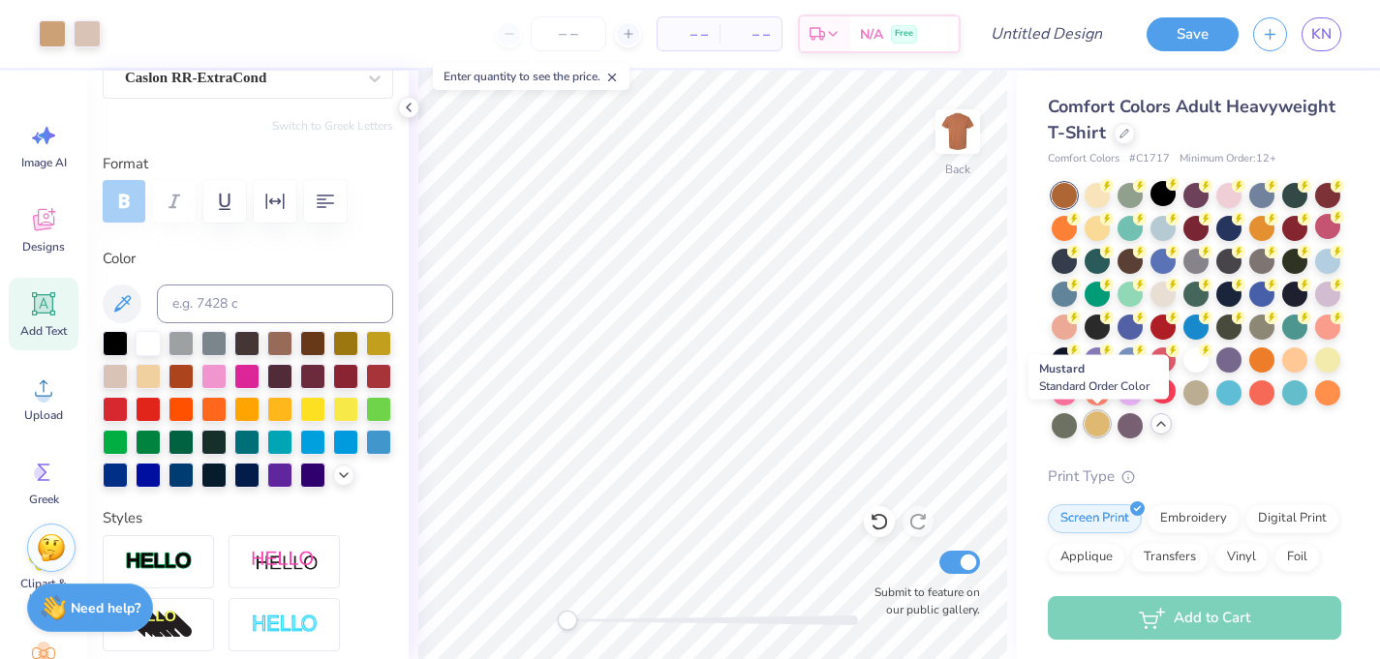
click at [1099, 428] on div at bounding box center [1096, 424] width 25 height 25
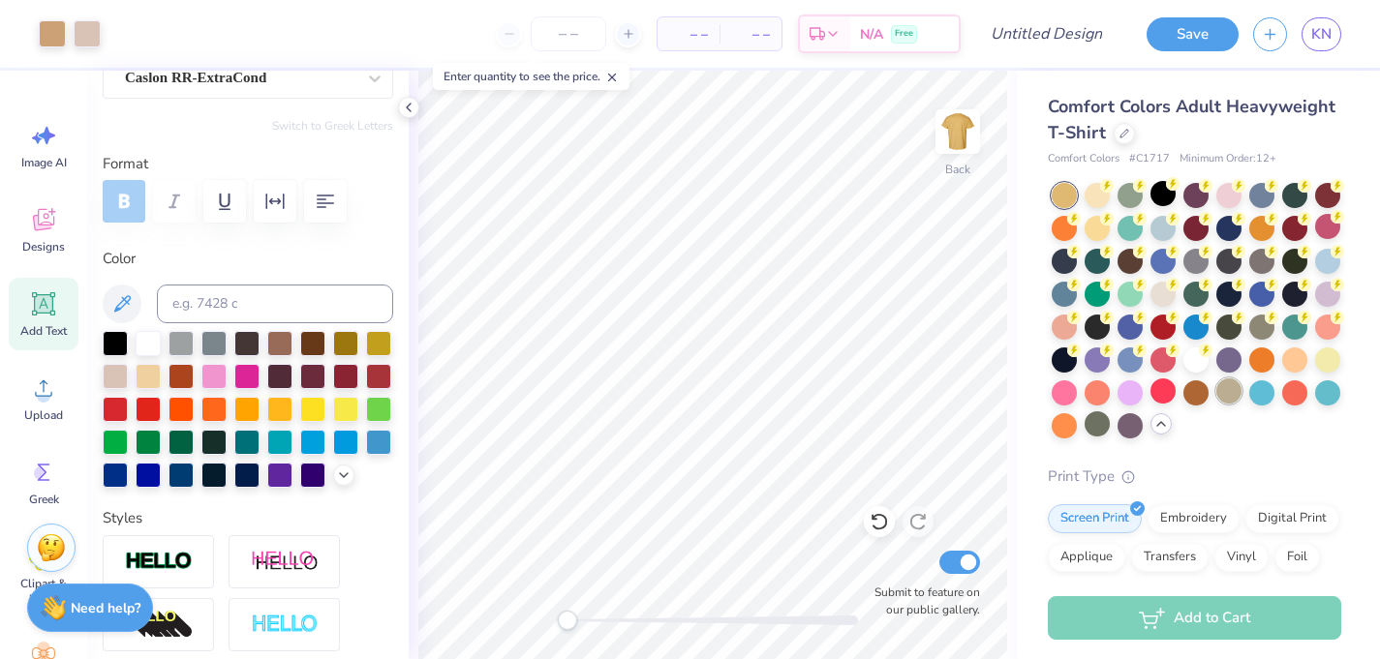
click at [1220, 390] on div at bounding box center [1228, 391] width 25 height 25
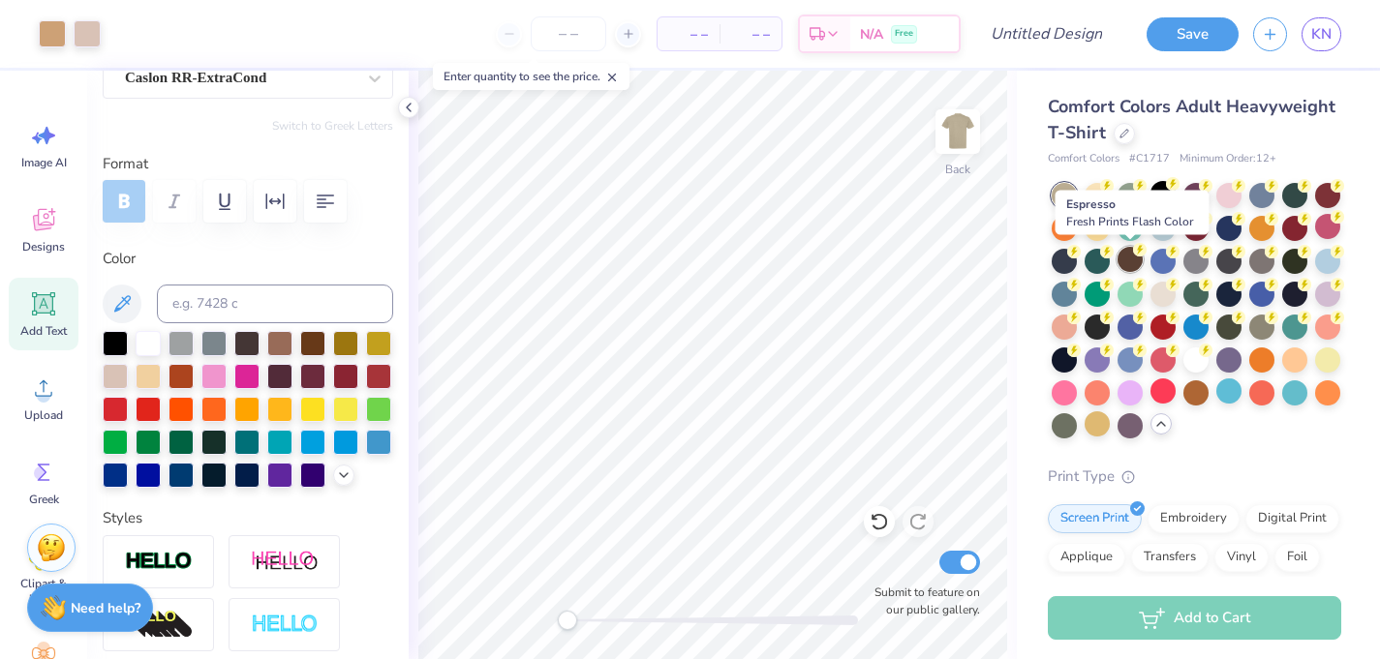
click at [1132, 265] on div at bounding box center [1129, 259] width 25 height 25
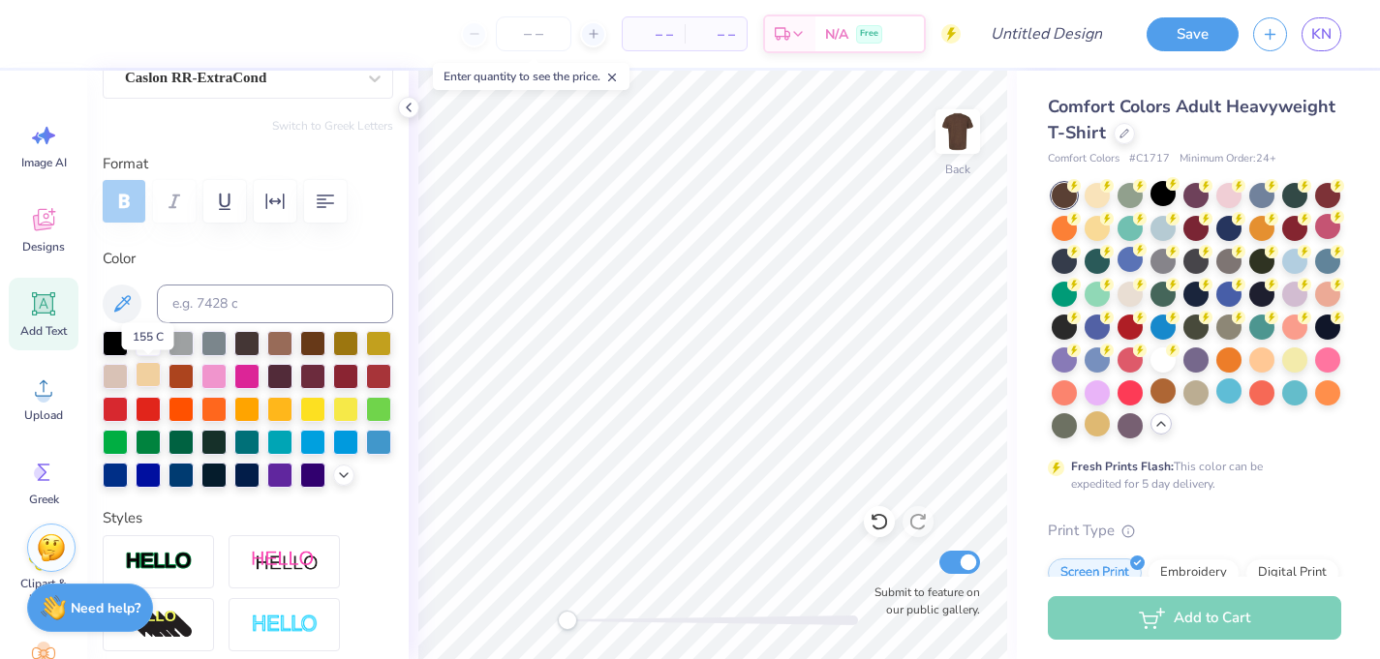
click at [142, 379] on div at bounding box center [148, 374] width 25 height 25
type input "9.93"
type input "0.96"
type input "13.28"
click at [146, 381] on div at bounding box center [148, 374] width 25 height 25
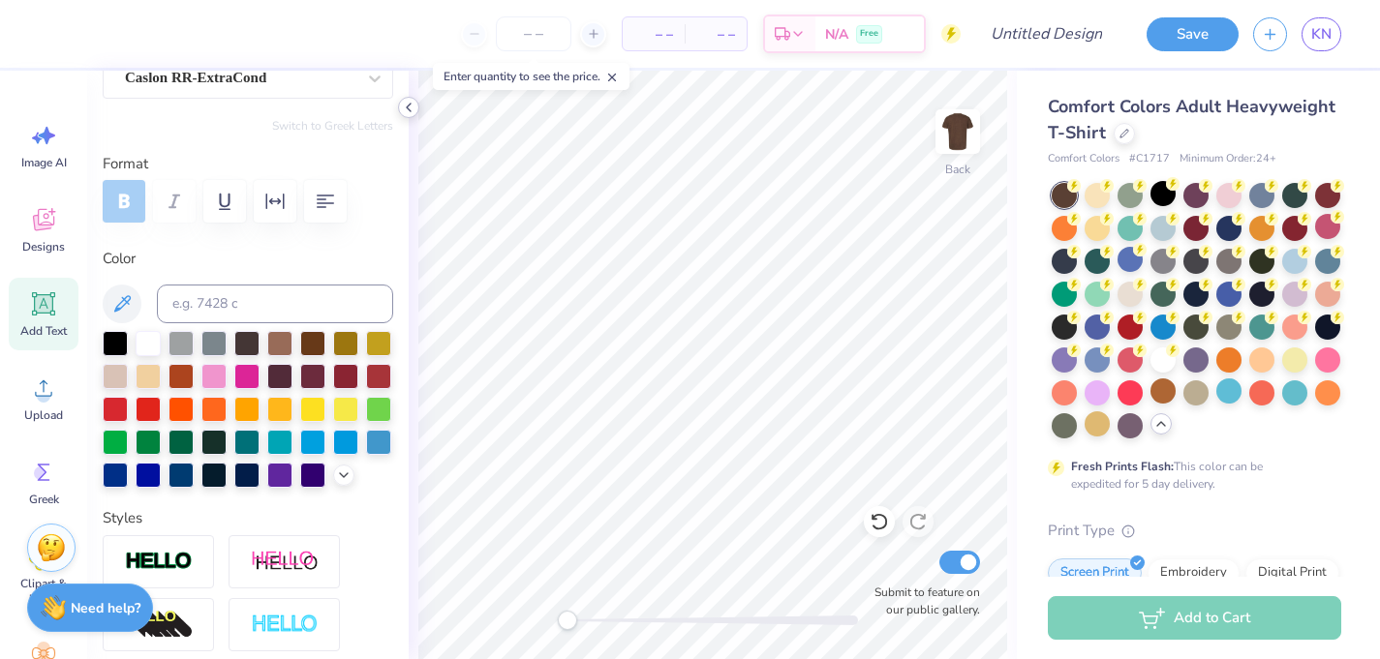
click at [415, 110] on icon at bounding box center [408, 107] width 15 height 15
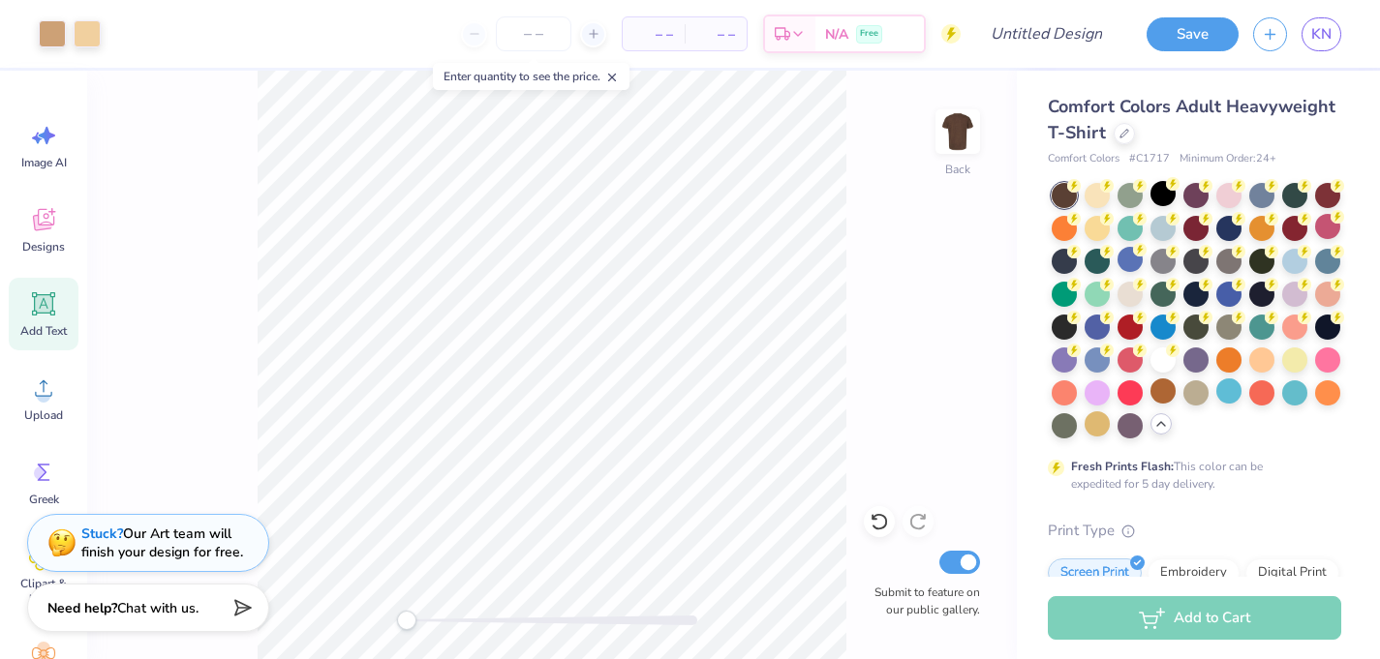
type input "9.96"
type input "3.43"
type input "3.29"
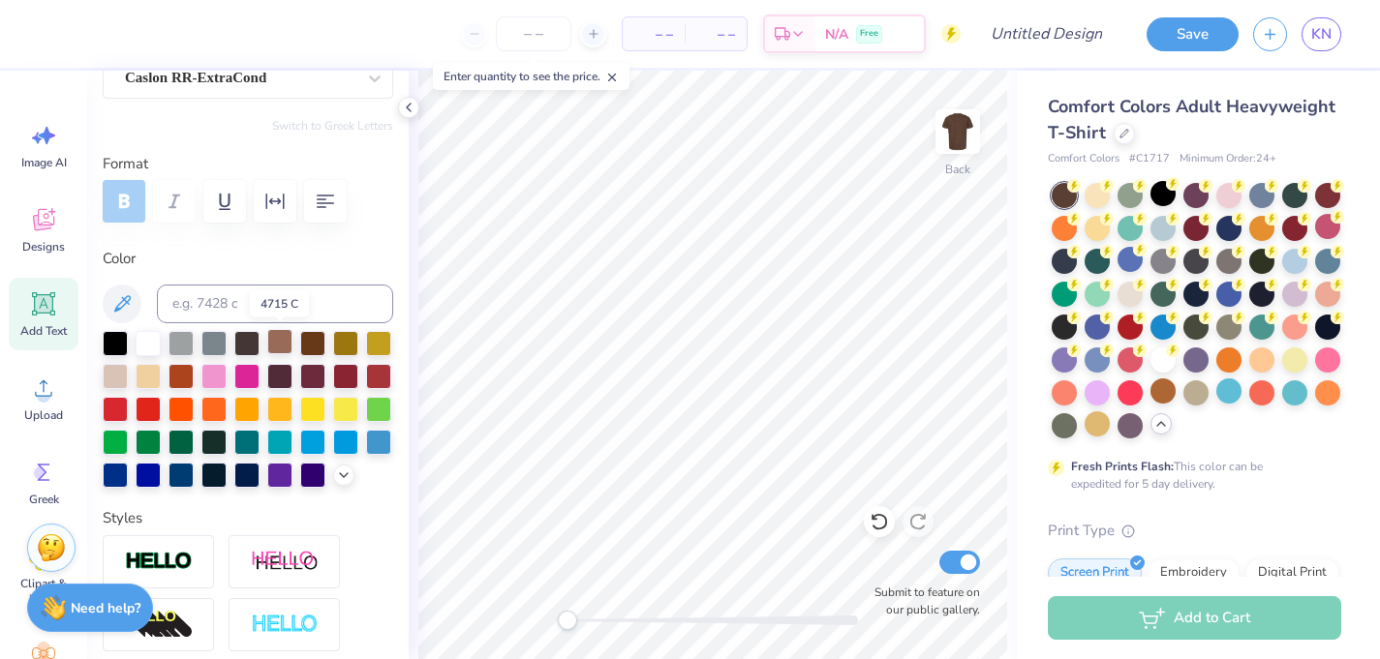
click at [278, 349] on div at bounding box center [279, 341] width 25 height 25
click at [342, 477] on icon at bounding box center [343, 473] width 15 height 15
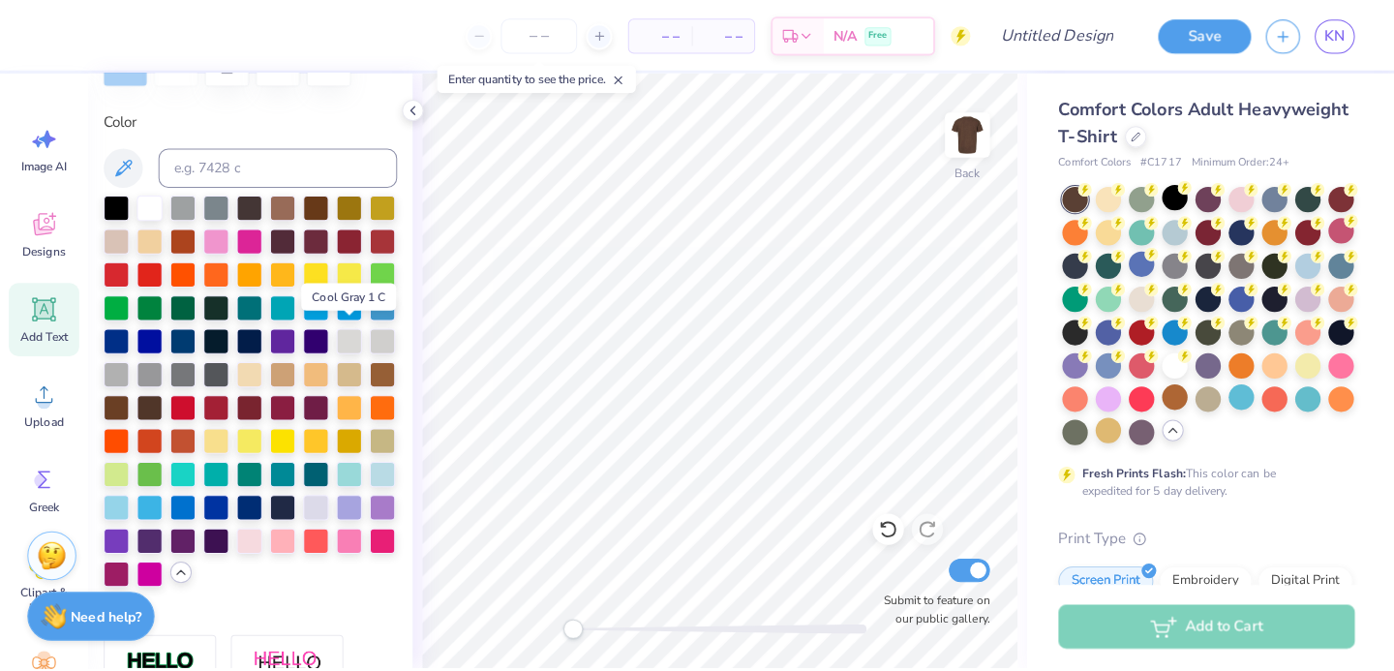
scroll to position [337, 0]
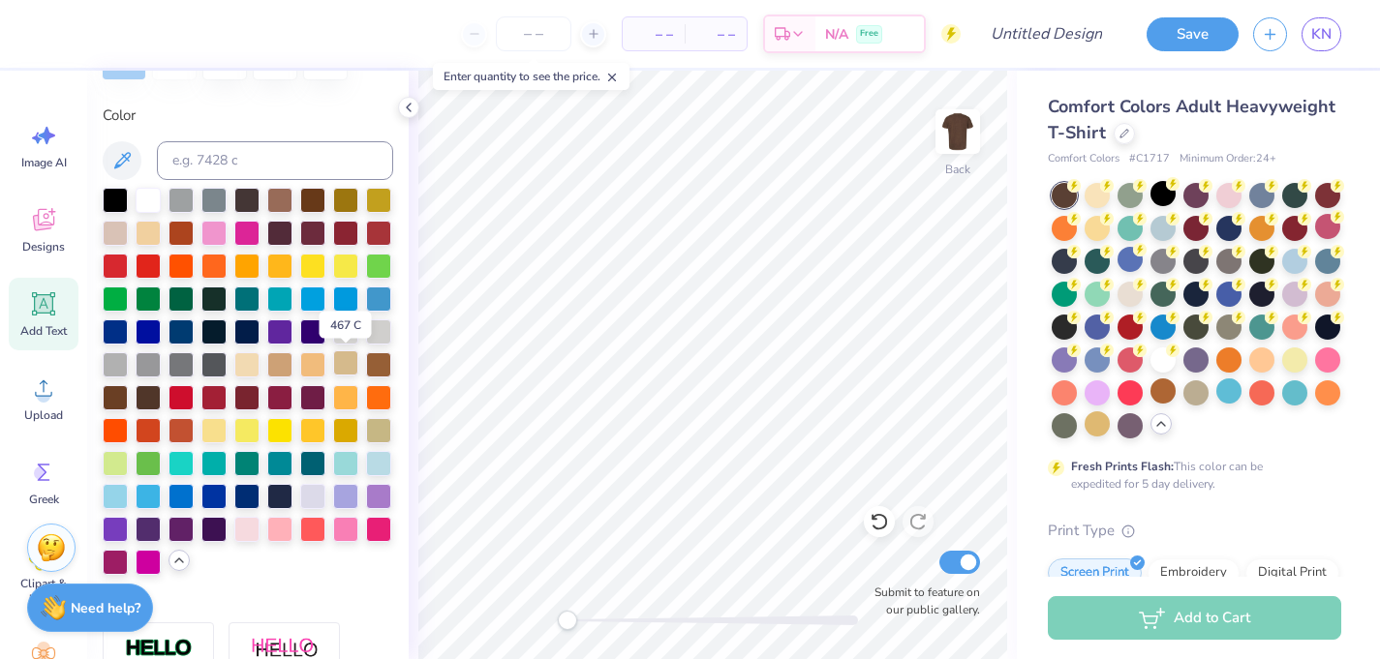
click at [347, 356] on div at bounding box center [345, 363] width 25 height 25
click at [381, 365] on div at bounding box center [378, 363] width 25 height 25
click at [311, 360] on div at bounding box center [312, 363] width 25 height 25
click at [280, 364] on div at bounding box center [279, 363] width 25 height 25
type input "9.93"
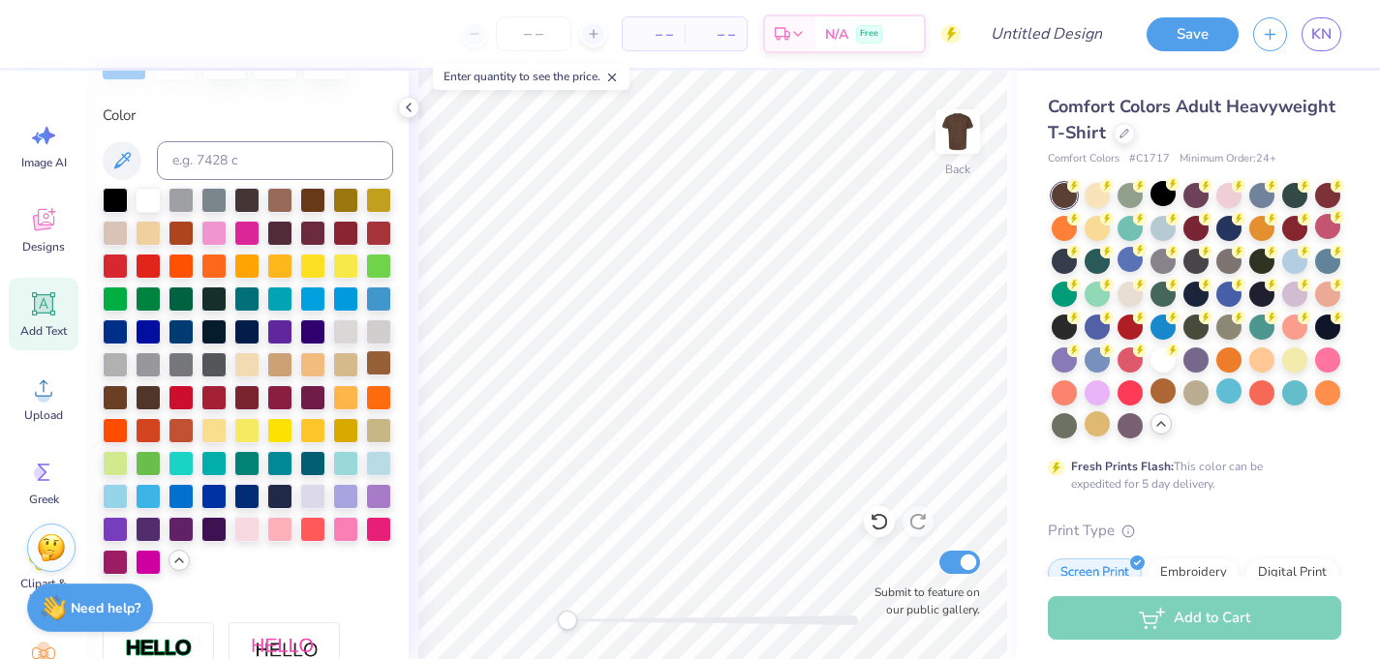
type input "0.96"
type input "13.28"
click at [278, 362] on div at bounding box center [279, 363] width 25 height 25
click at [410, 110] on polyline at bounding box center [409, 108] width 4 height 8
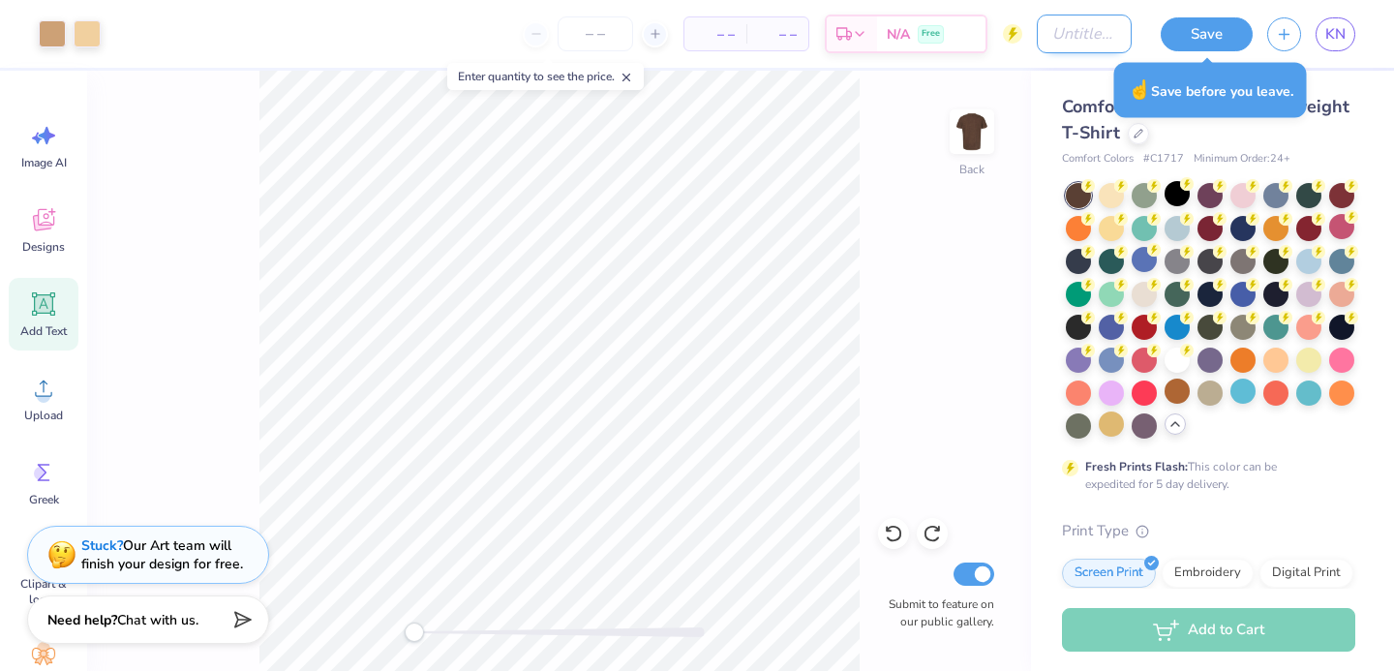
click at [1037, 33] on input "Design Title" at bounding box center [1084, 34] width 95 height 39
type input "Fall Ball Bear Idea"
click at [1224, 16] on button "Save" at bounding box center [1207, 32] width 92 height 34
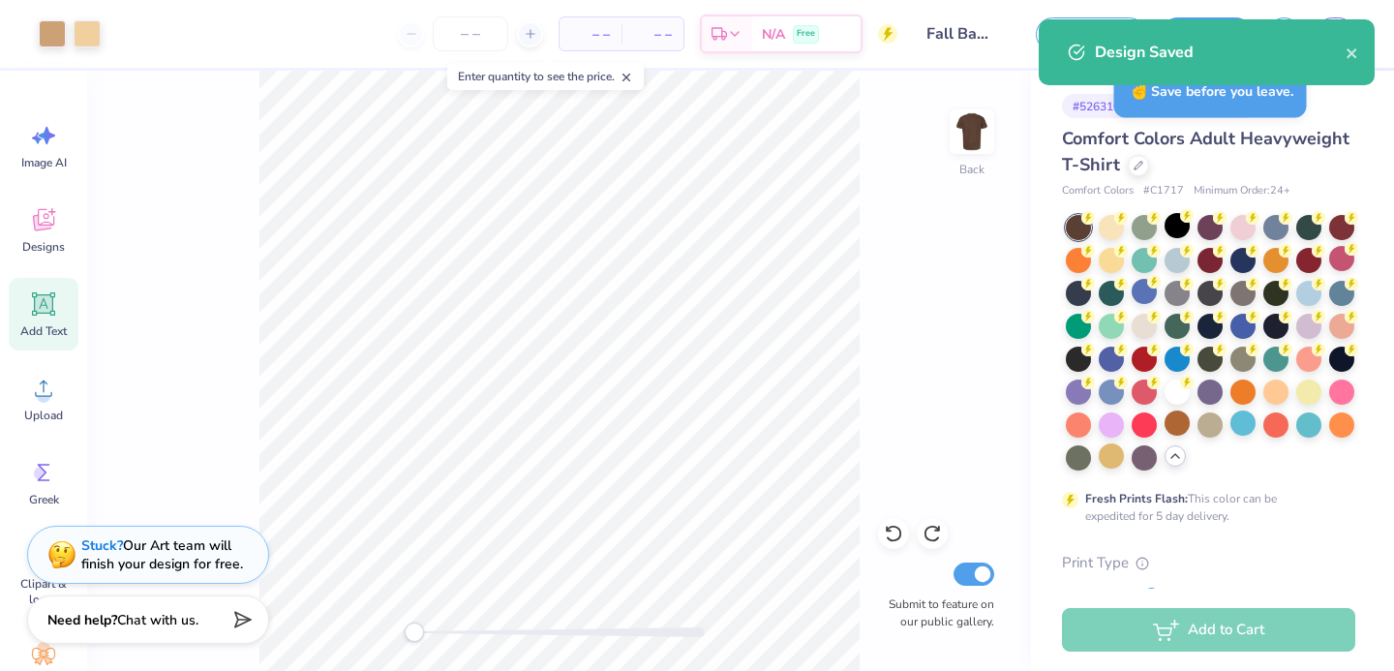
click at [1342, 47] on div "Design Saved" at bounding box center [1220, 52] width 251 height 23
click at [1351, 53] on icon "close" at bounding box center [1352, 53] width 10 height 10
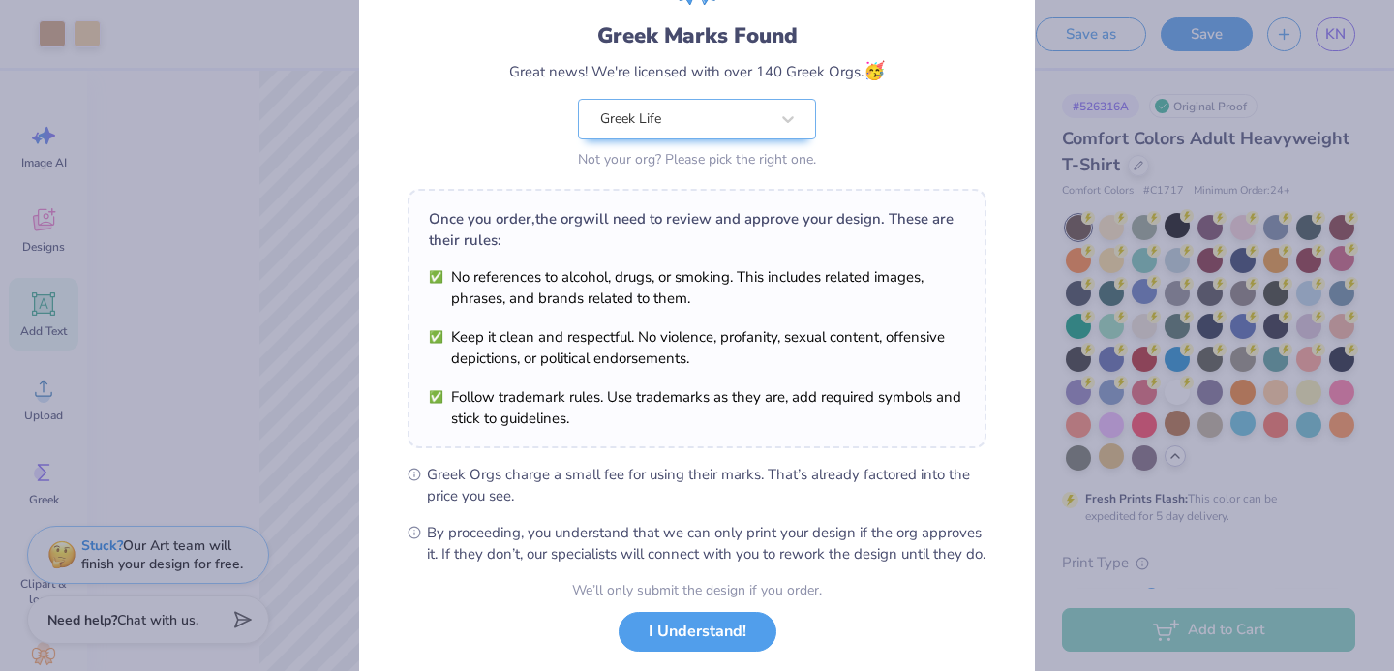
scroll to position [235, 0]
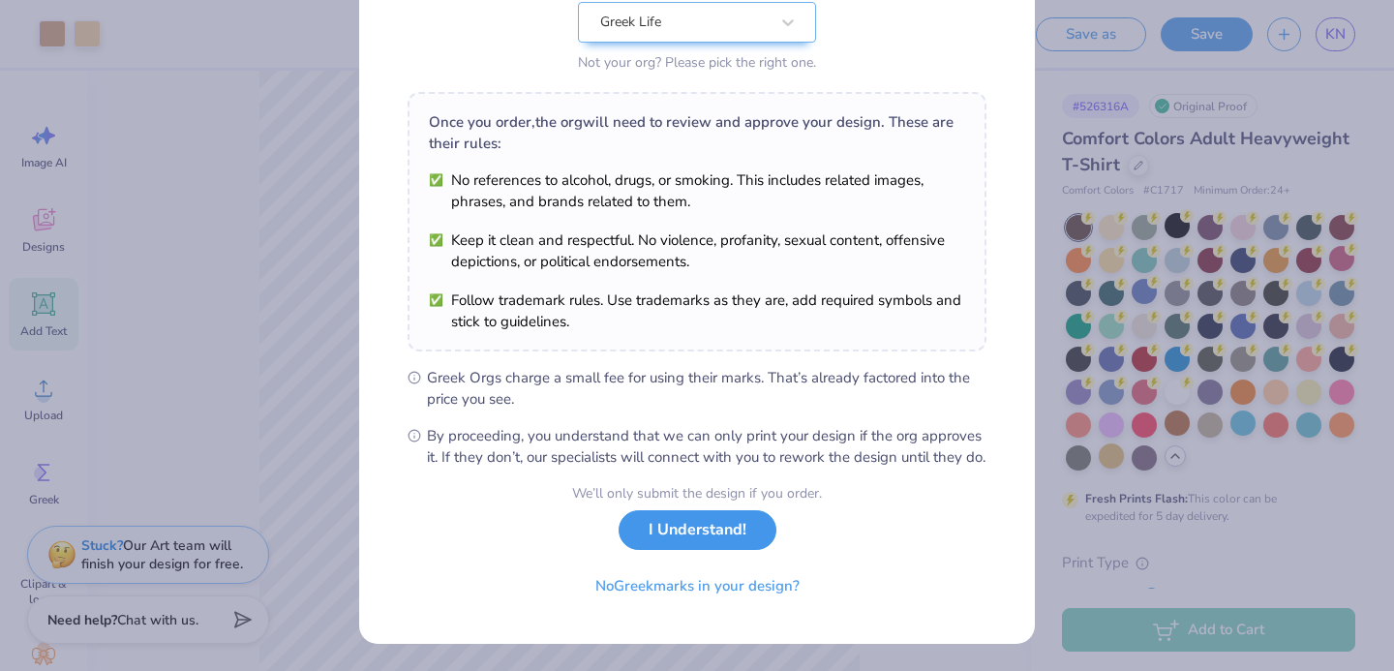
click at [706, 537] on button "I Understand!" at bounding box center [698, 530] width 158 height 40
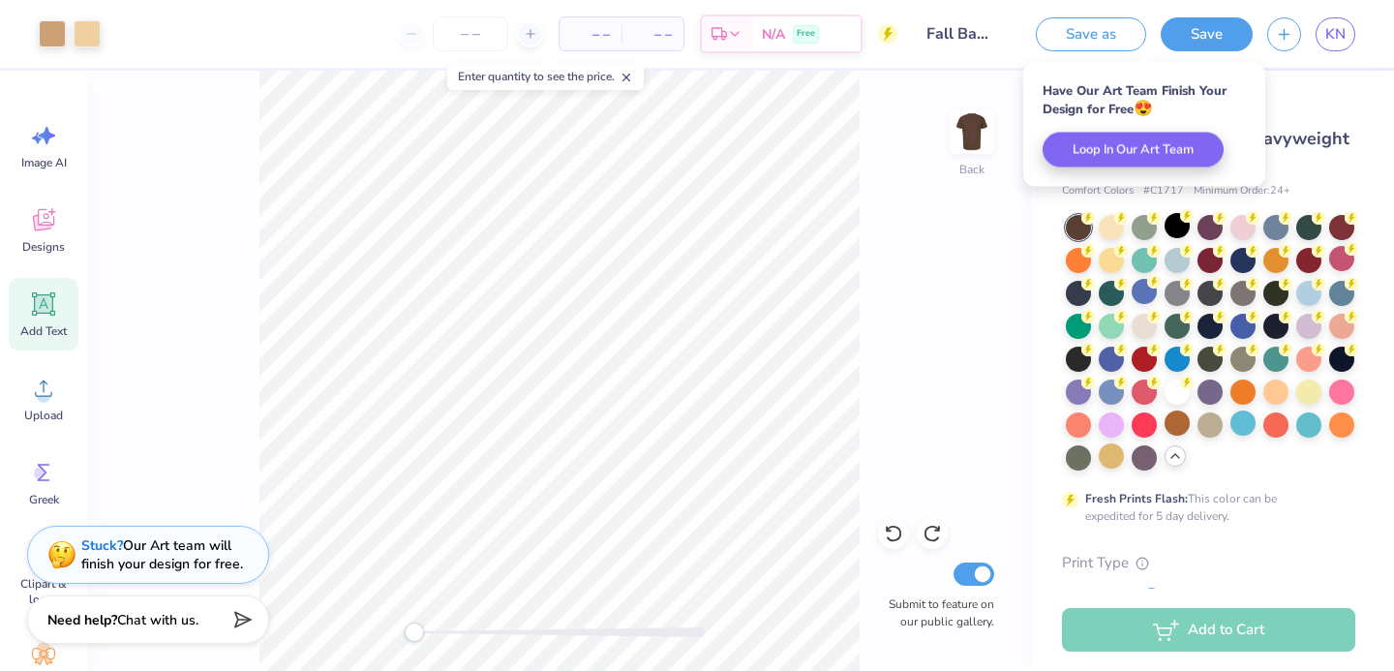
scroll to position [0, 0]
